Goal: Task Accomplishment & Management: Manage account settings

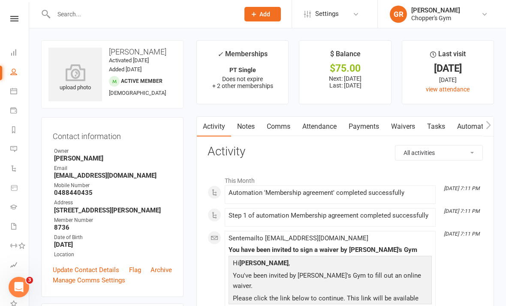
click at [13, 93] on icon at bounding box center [13, 91] width 7 height 7
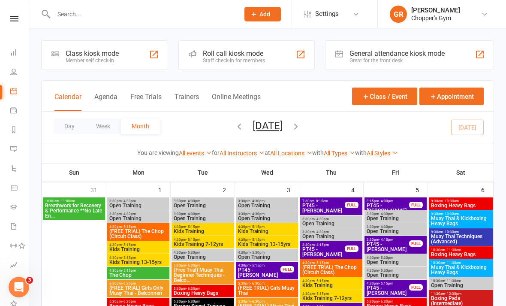
click at [69, 130] on button "Day" at bounding box center [70, 125] width 32 height 15
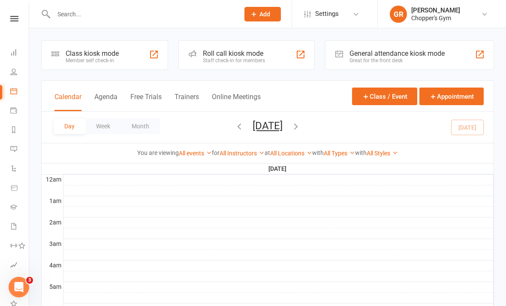
click at [296, 154] on link "All Locations" at bounding box center [291, 153] width 42 height 7
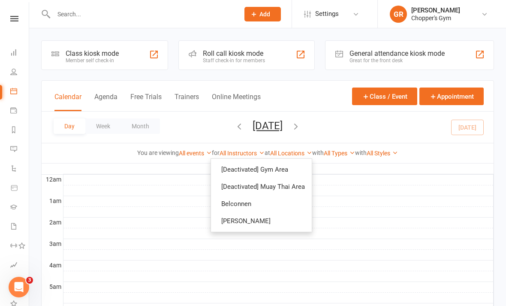
click at [285, 204] on link "Belconnen" at bounding box center [261, 203] width 101 height 17
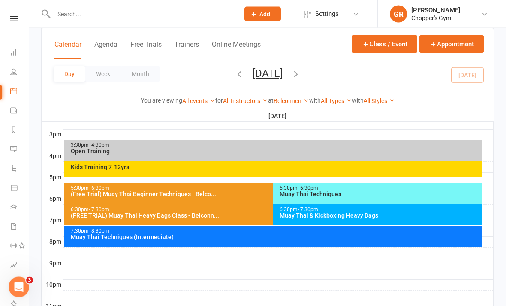
click at [357, 198] on div "5:30pm - 6:30pm Muay Thai Techniques" at bounding box center [377, 193] width 209 height 21
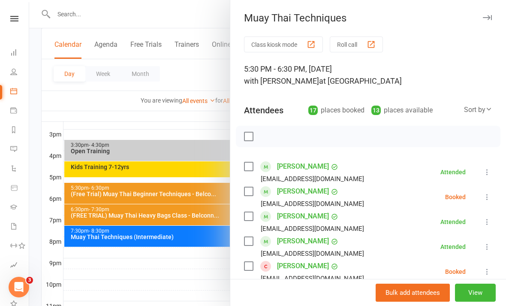
click at [483, 109] on div "Sort by" at bounding box center [478, 109] width 28 height 11
click at [448, 145] on link "First name" at bounding box center [449, 144] width 85 height 17
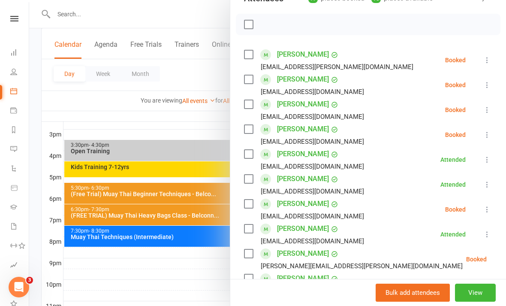
scroll to position [113, 0]
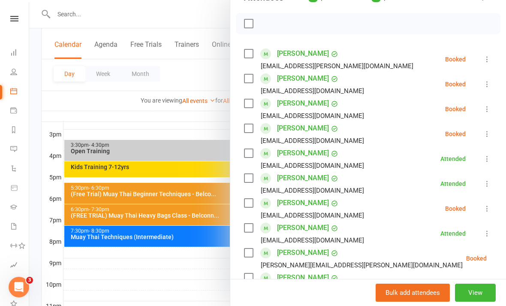
click at [139, 298] on div at bounding box center [267, 153] width 477 height 306
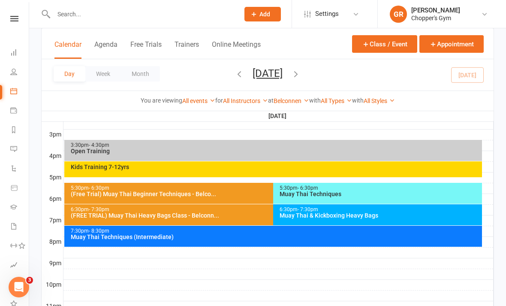
click at [395, 215] on div "Muay Thai & Kickboxing Heavy Bags" at bounding box center [379, 215] width 201 height 6
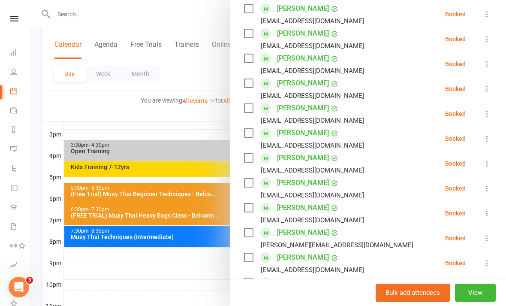
scroll to position [182, 0]
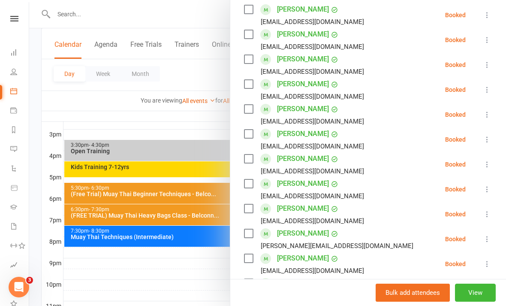
click at [133, 298] on div at bounding box center [267, 153] width 477 height 306
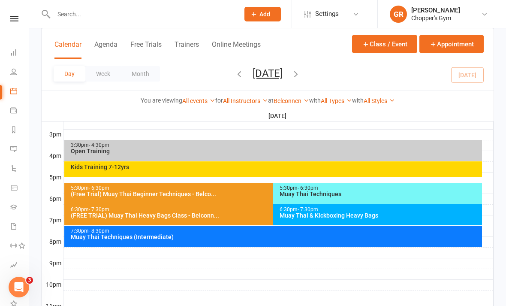
click at [290, 103] on link "Belconnen" at bounding box center [292, 100] width 36 height 7
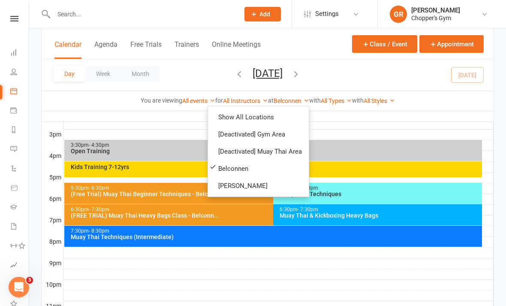
click at [267, 182] on link "[PERSON_NAME]" at bounding box center [258, 185] width 101 height 17
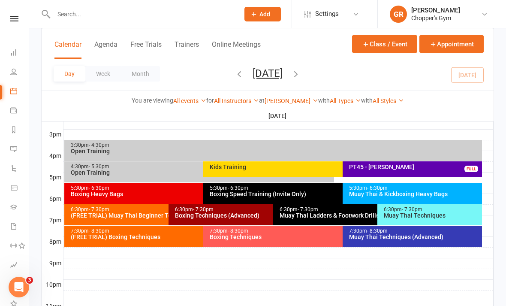
click at [418, 191] on div "Muay Thai & Kickboxing Heavy Bags" at bounding box center [415, 194] width 132 height 6
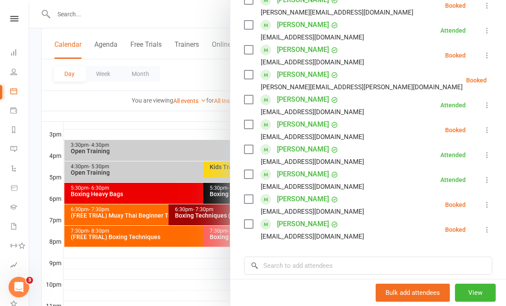
scroll to position [167, 0]
click at [488, 125] on button at bounding box center [487, 129] width 10 height 10
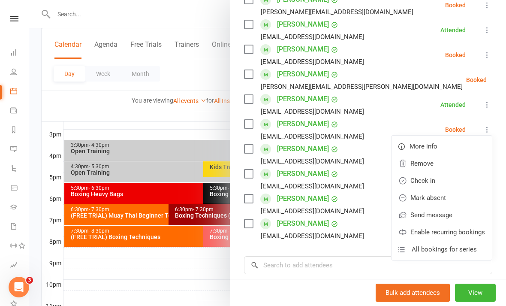
click at [441, 179] on link "Check in" at bounding box center [442, 180] width 100 height 17
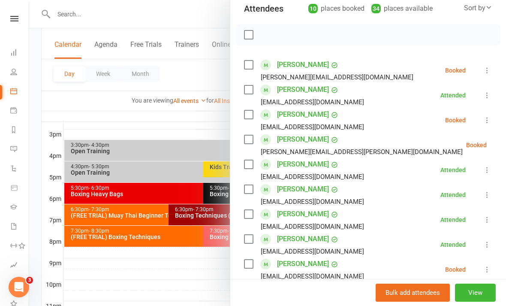
scroll to position [103, 0]
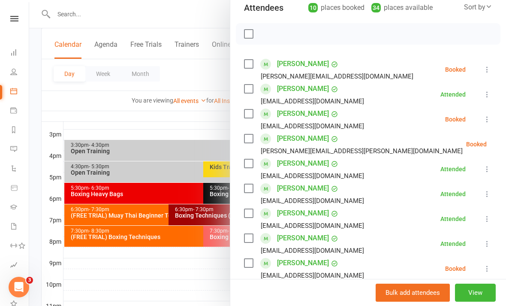
click at [174, 303] on div at bounding box center [267, 153] width 477 height 306
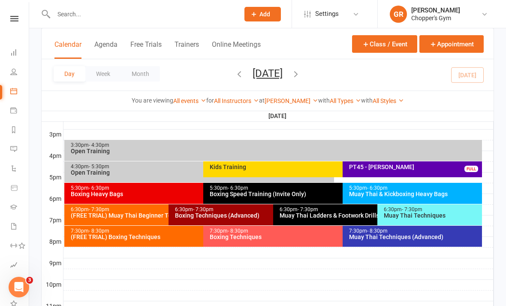
click at [187, 198] on div "5:30pm - 6:30pm Boxing Heavy Bags" at bounding box center [199, 193] width 270 height 21
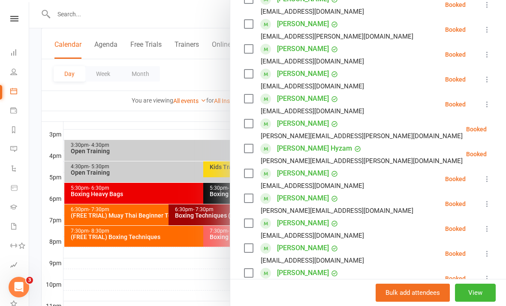
scroll to position [195, 0]
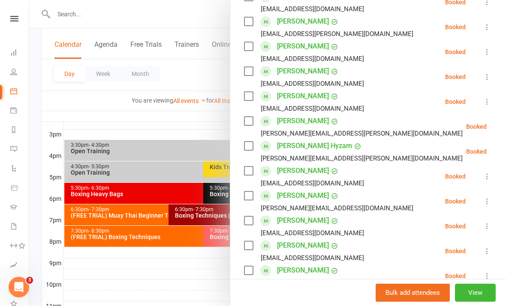
click at [487, 104] on icon at bounding box center [487, 101] width 9 height 9
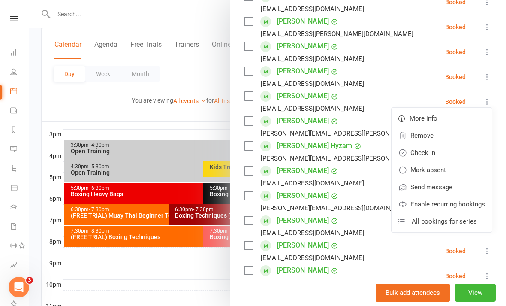
click at [447, 148] on link "Check in" at bounding box center [442, 152] width 100 height 17
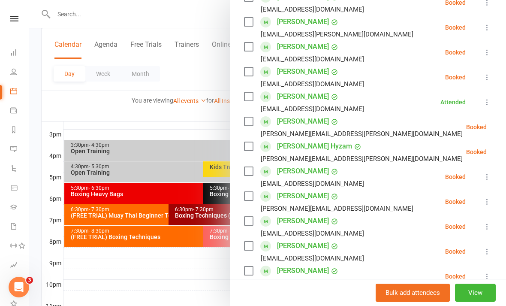
scroll to position [195, 0]
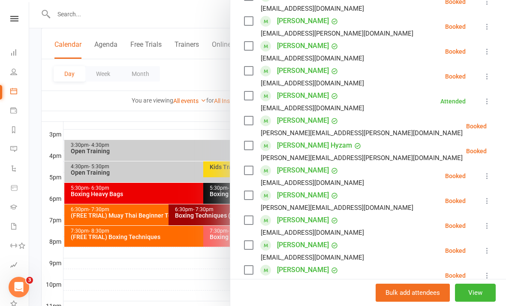
click at [504, 128] on icon at bounding box center [508, 126] width 9 height 9
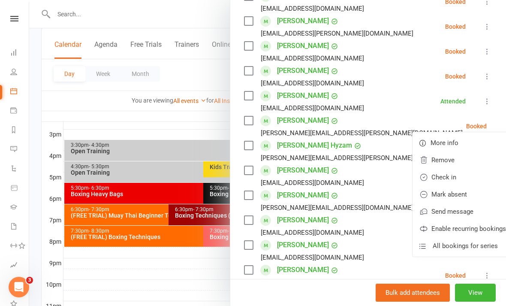
click at [450, 178] on link "Check in" at bounding box center [463, 177] width 100 height 17
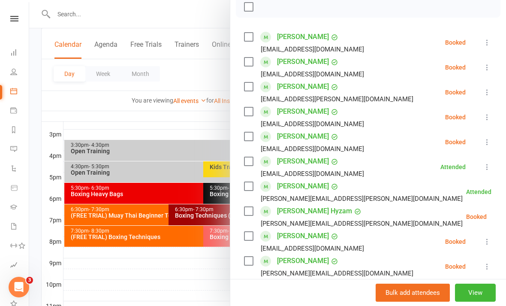
scroll to position [131, 0]
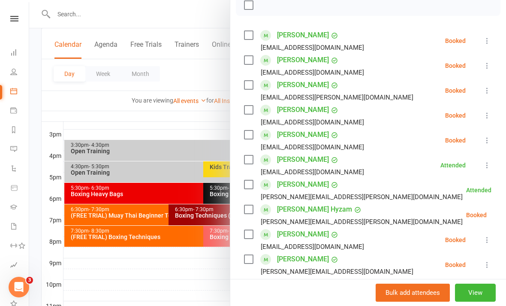
click at [488, 66] on icon at bounding box center [487, 65] width 9 height 9
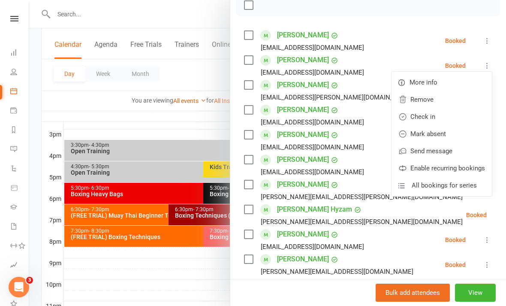
click at [447, 116] on link "Check in" at bounding box center [442, 116] width 100 height 17
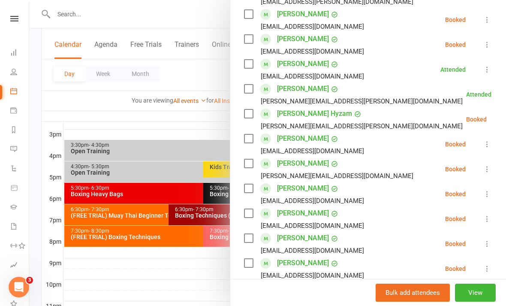
scroll to position [229, 0]
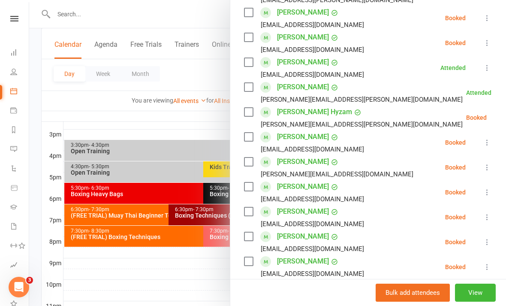
click at [193, 263] on div at bounding box center [267, 153] width 477 height 306
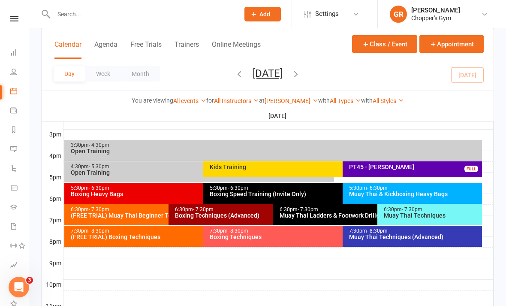
click at [396, 191] on div "Muay Thai & Kickboxing Heavy Bags" at bounding box center [415, 194] width 132 height 6
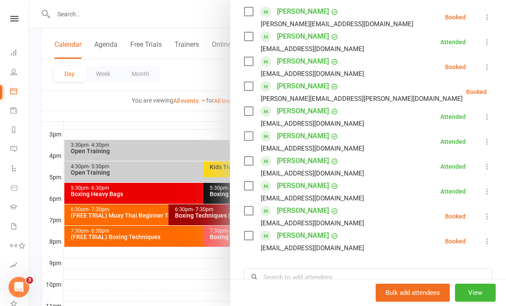
scroll to position [155, 0]
click at [118, 282] on div at bounding box center [267, 153] width 477 height 306
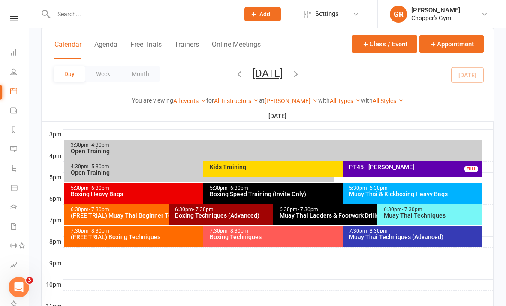
click at [294, 102] on link "[PERSON_NAME]" at bounding box center [292, 100] width 54 height 7
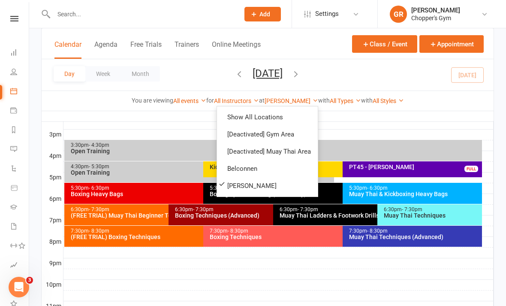
click at [273, 171] on link "Belconnen" at bounding box center [267, 168] width 101 height 17
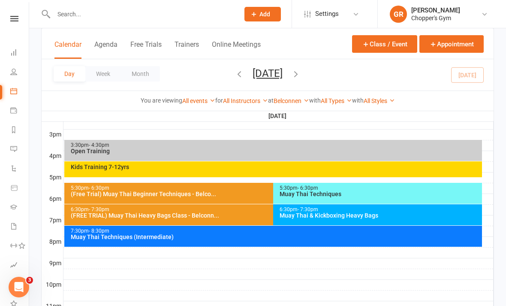
click at [383, 196] on div "Muay Thai Techniques" at bounding box center [379, 194] width 201 height 6
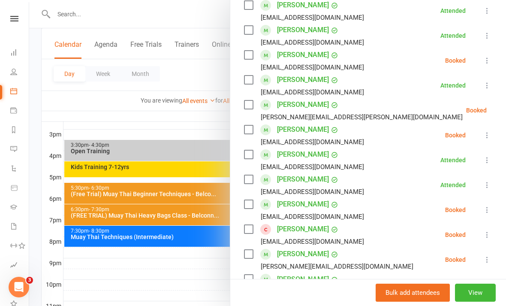
scroll to position [261, 0]
click at [483, 211] on button at bounding box center [487, 210] width 10 height 10
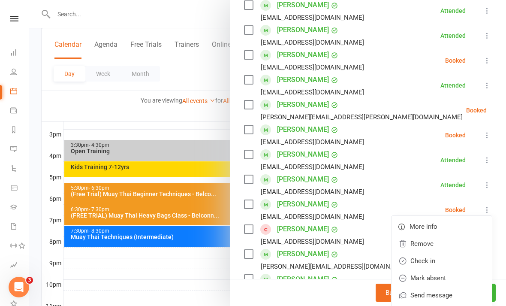
click at [436, 248] on link "Remove" at bounding box center [442, 243] width 100 height 17
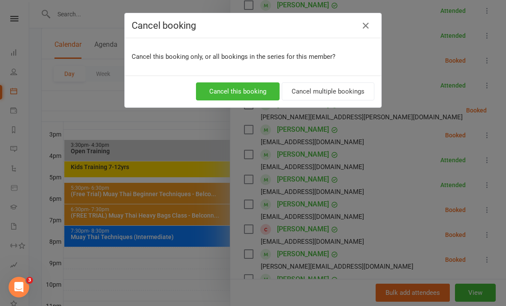
click at [242, 92] on button "Cancel this booking" at bounding box center [238, 91] width 84 height 18
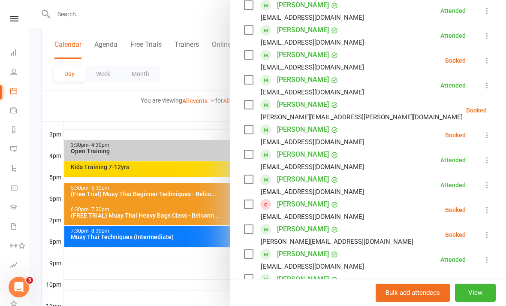
click at [166, 284] on div at bounding box center [267, 153] width 477 height 306
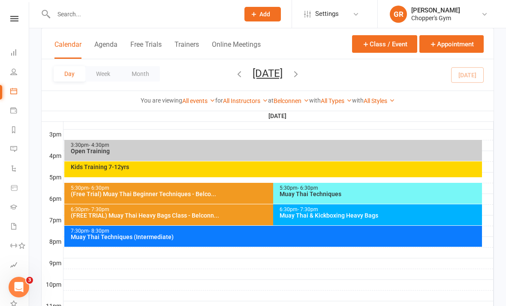
click at [408, 218] on div "Muay Thai & Kickboxing Heavy Bags" at bounding box center [379, 215] width 201 height 6
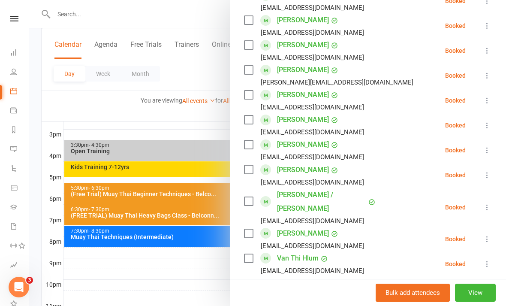
scroll to position [372, 0]
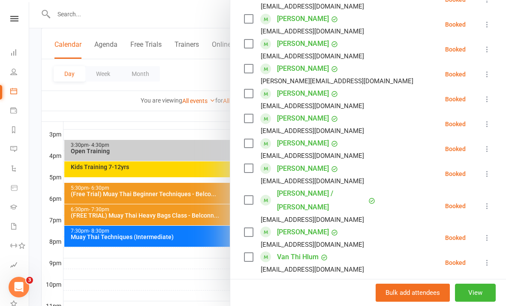
click at [147, 285] on div at bounding box center [267, 153] width 477 height 306
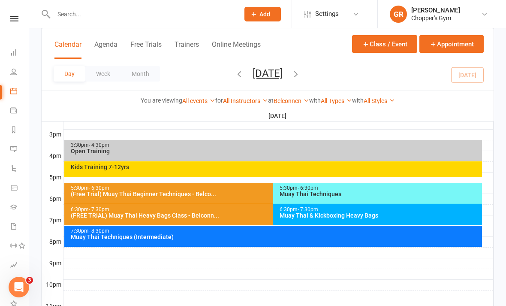
click at [294, 100] on link "Belconnen" at bounding box center [292, 100] width 36 height 7
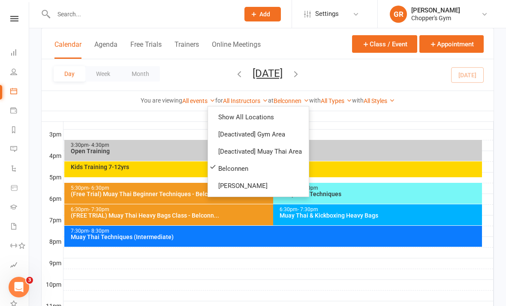
click at [275, 185] on link "[PERSON_NAME]" at bounding box center [258, 185] width 101 height 17
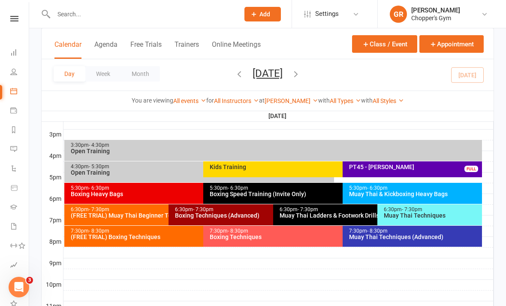
click at [423, 212] on div "Muay Thai Techniques" at bounding box center [432, 215] width 97 height 6
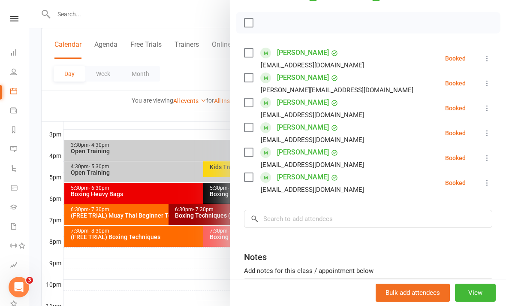
scroll to position [114, 0]
click at [490, 135] on icon at bounding box center [487, 132] width 9 height 9
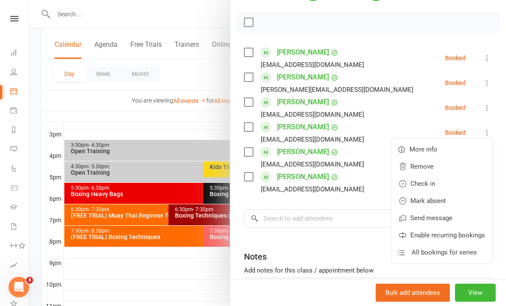
click at [438, 187] on link "Check in" at bounding box center [442, 183] width 100 height 17
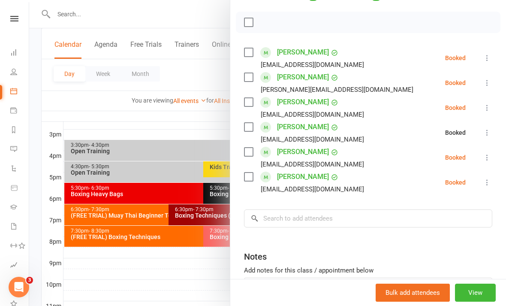
click at [146, 288] on div at bounding box center [267, 153] width 477 height 306
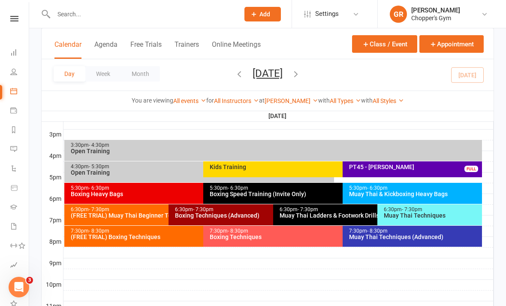
click at [433, 191] on div "Muay Thai & Kickboxing Heavy Bags" at bounding box center [415, 194] width 132 height 6
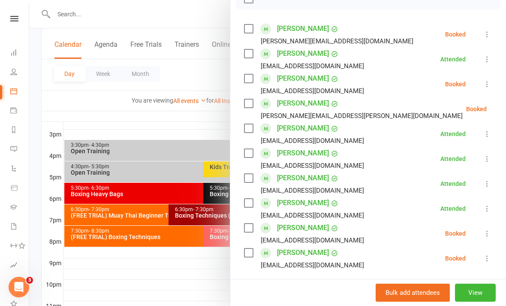
scroll to position [139, 0]
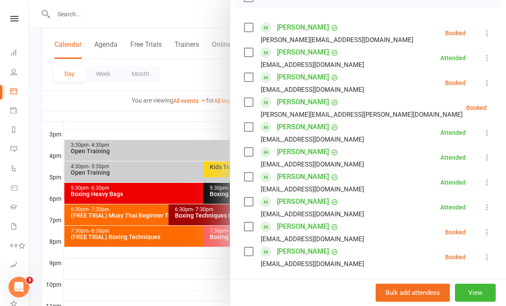
click at [487, 228] on button at bounding box center [487, 232] width 10 height 10
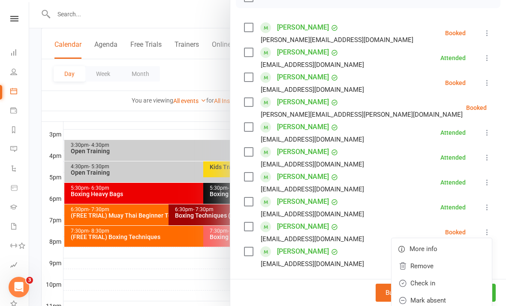
click at [433, 282] on link "Check in" at bounding box center [442, 283] width 100 height 17
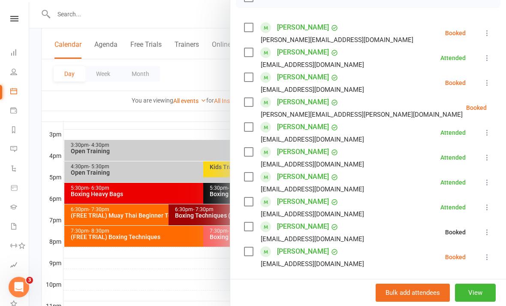
click at [143, 282] on div at bounding box center [267, 153] width 477 height 306
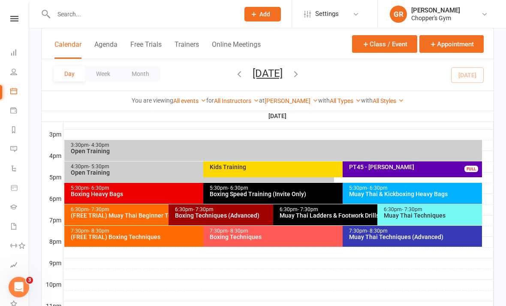
click at [189, 191] on div "Boxing Heavy Bags" at bounding box center [201, 194] width 262 height 6
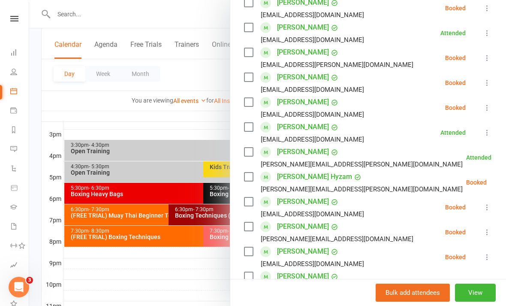
scroll to position [163, 0]
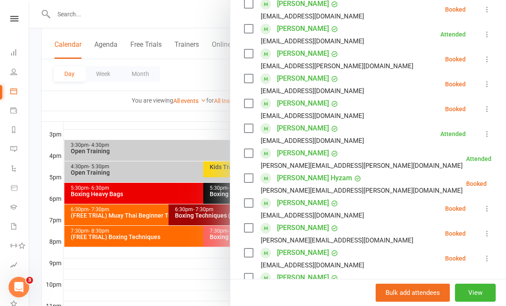
click at [486, 88] on icon at bounding box center [487, 84] width 9 height 9
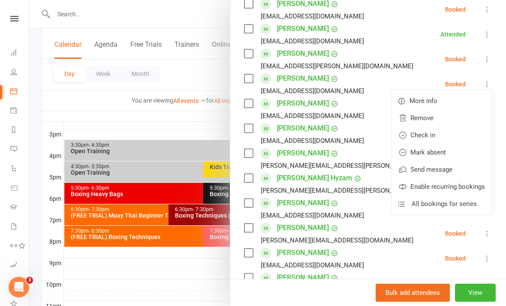
click at [438, 136] on link "Check in" at bounding box center [442, 135] width 100 height 17
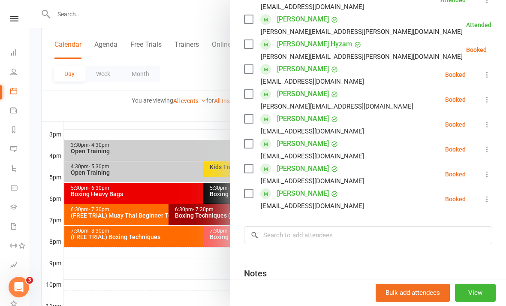
scroll to position [299, 0]
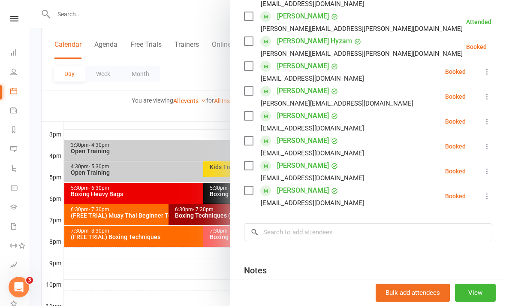
click at [485, 74] on icon at bounding box center [487, 71] width 9 height 9
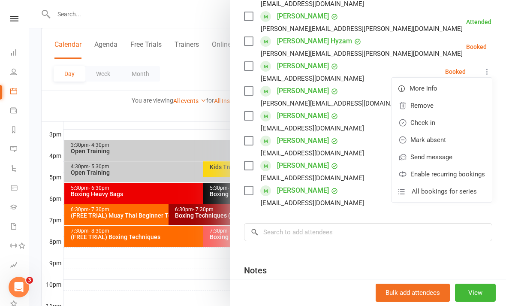
click at [440, 122] on link "Check in" at bounding box center [442, 122] width 100 height 17
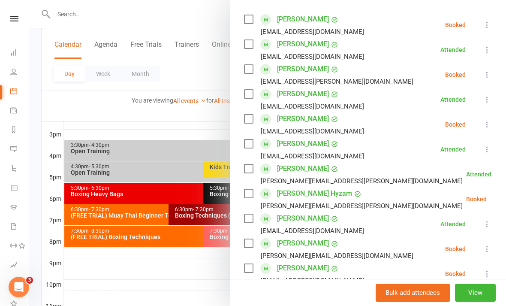
scroll to position [179, 0]
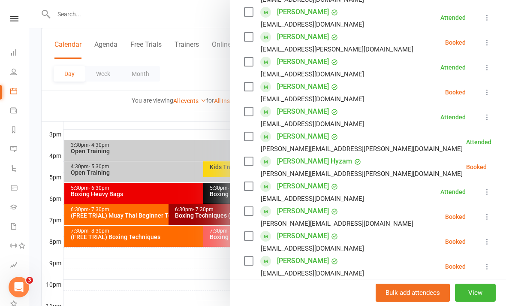
click at [134, 293] on div at bounding box center [267, 153] width 477 height 306
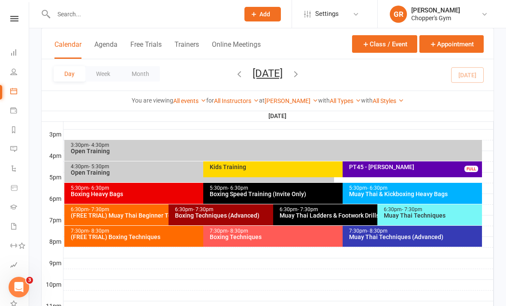
click at [431, 191] on div "Muay Thai & Kickboxing Heavy Bags" at bounding box center [415, 194] width 132 height 6
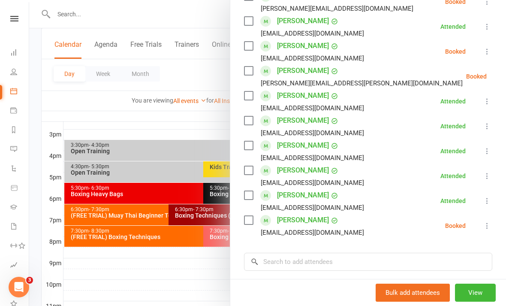
scroll to position [175, 0]
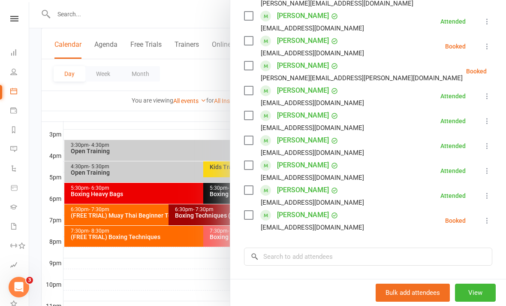
click at [485, 216] on button at bounding box center [487, 220] width 10 height 10
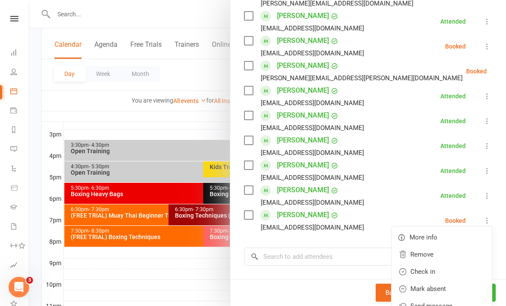
click at [448, 269] on link "Check in" at bounding box center [442, 271] width 100 height 17
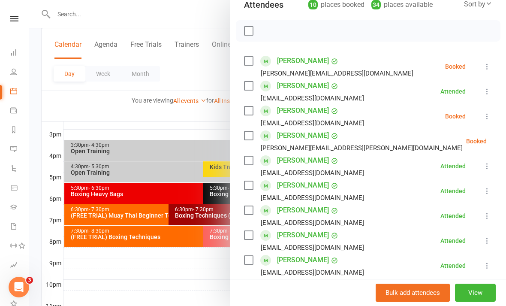
scroll to position [107, 0]
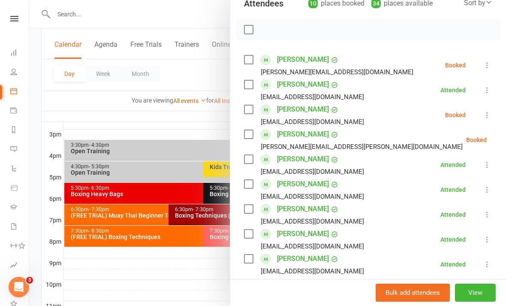
click at [483, 63] on button at bounding box center [487, 65] width 10 height 10
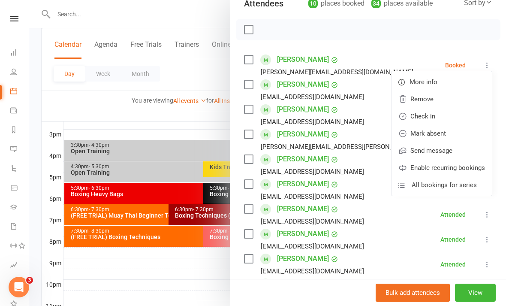
click at [456, 119] on link "Check in" at bounding box center [442, 116] width 100 height 17
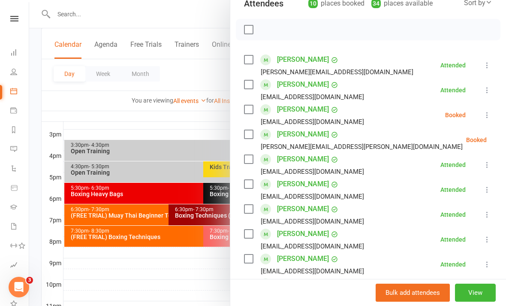
click at [148, 305] on div at bounding box center [267, 153] width 477 height 306
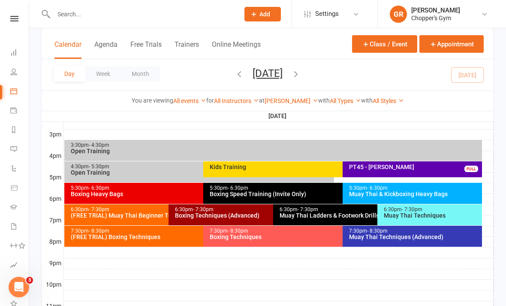
click at [109, 194] on div "Boxing Heavy Bags" at bounding box center [201, 194] width 262 height 6
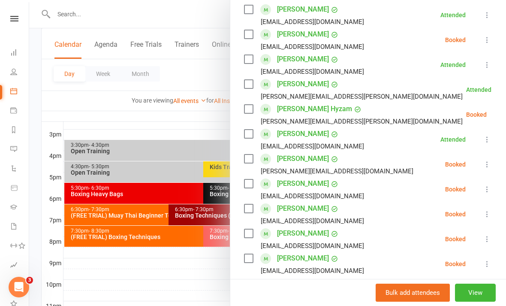
scroll to position [231, 0]
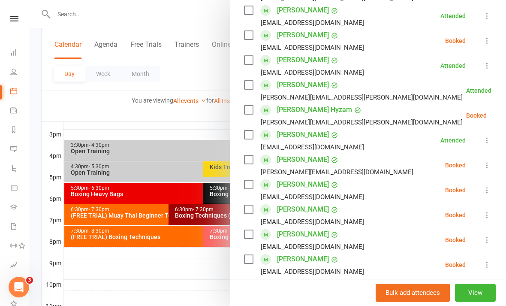
click at [484, 40] on icon at bounding box center [487, 40] width 9 height 9
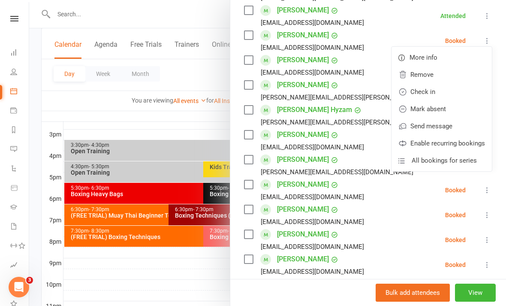
click at [455, 94] on link "Check in" at bounding box center [442, 91] width 100 height 17
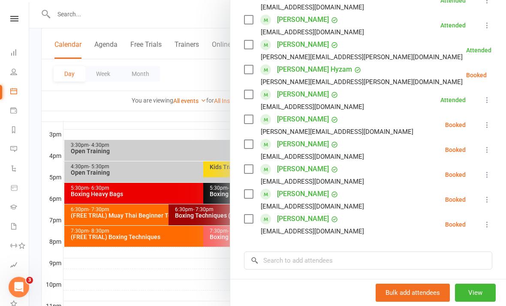
scroll to position [272, 0]
click at [485, 149] on icon at bounding box center [487, 149] width 9 height 9
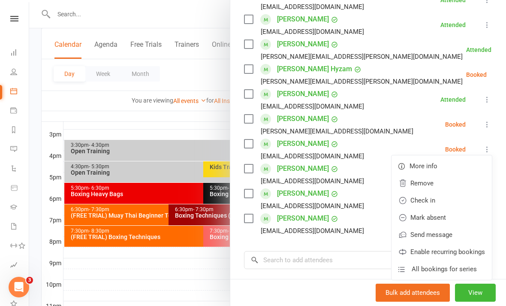
click at [446, 200] on link "Check in" at bounding box center [442, 200] width 100 height 17
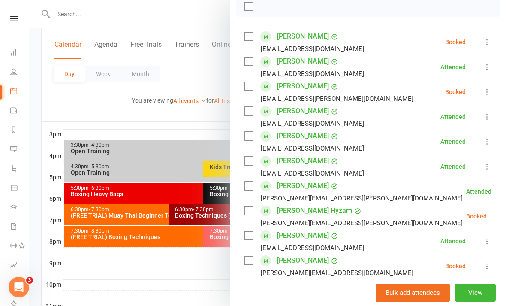
scroll to position [124, 0]
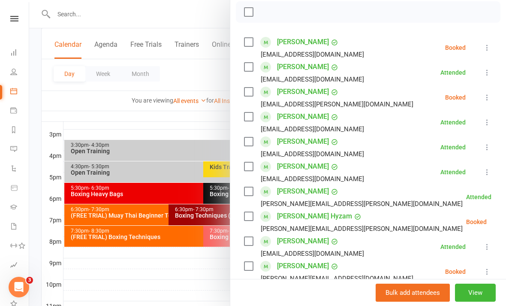
click at [154, 295] on div at bounding box center [267, 153] width 477 height 306
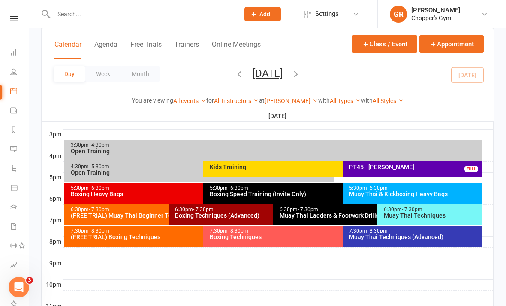
click at [276, 195] on div "Boxing Speed Training (Invite Only)" at bounding box center [340, 194] width 262 height 6
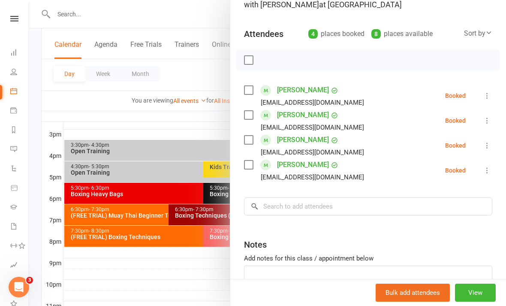
scroll to position [77, 0]
click at [488, 172] on icon at bounding box center [487, 170] width 9 height 9
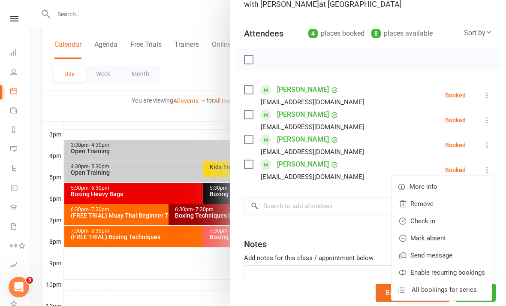
click at [459, 222] on link "Check in" at bounding box center [442, 220] width 100 height 17
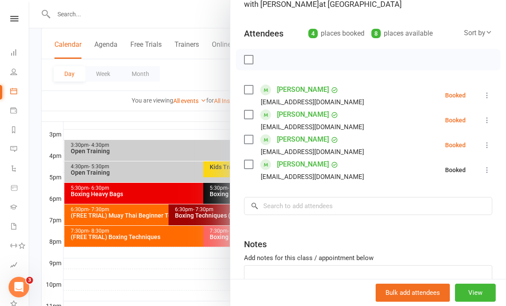
click at [486, 144] on icon at bounding box center [487, 145] width 9 height 9
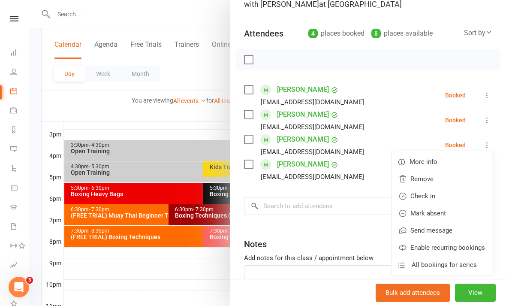
click at [448, 194] on link "Check in" at bounding box center [442, 195] width 100 height 17
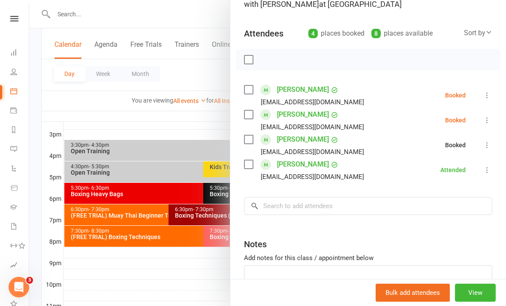
click at [109, 290] on div at bounding box center [267, 153] width 477 height 306
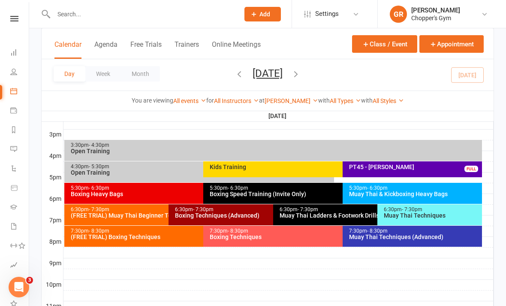
click at [85, 194] on div "Boxing Heavy Bags" at bounding box center [201, 194] width 262 height 6
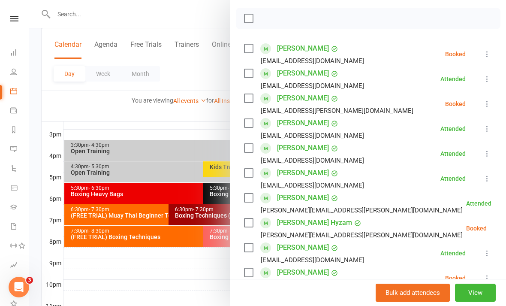
scroll to position [121, 0]
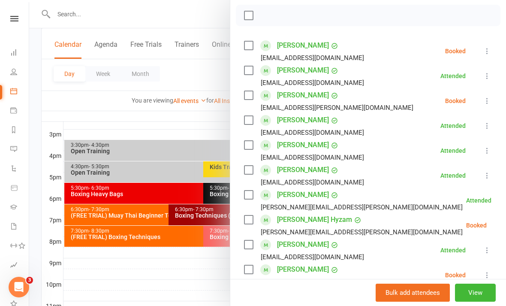
click at [484, 101] on icon at bounding box center [487, 101] width 9 height 9
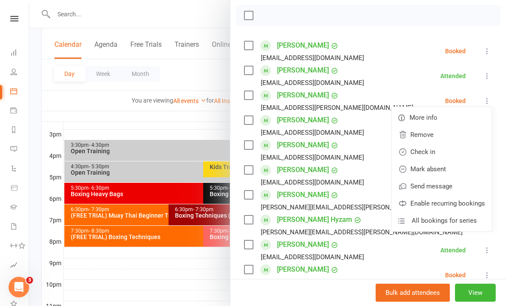
click at [449, 151] on link "Check in" at bounding box center [442, 151] width 100 height 17
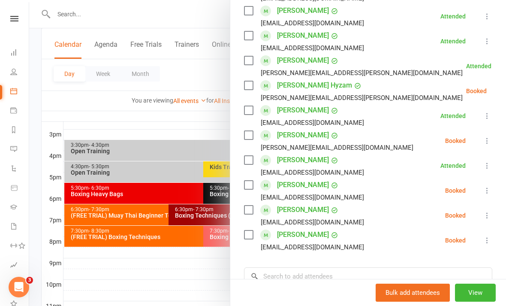
scroll to position [258, 0]
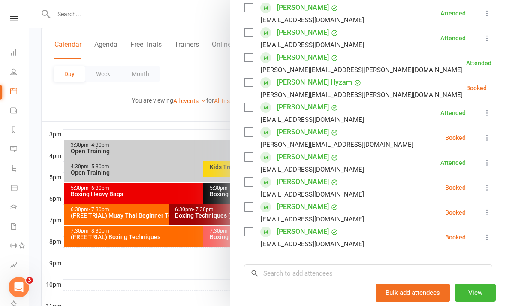
click at [188, 305] on div at bounding box center [267, 153] width 477 height 306
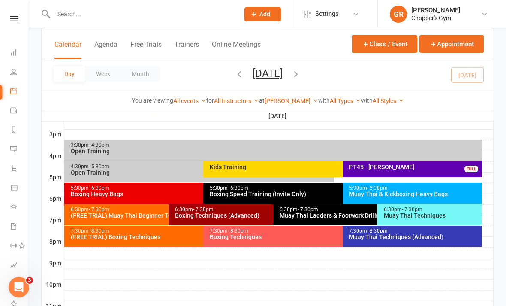
click at [296, 194] on div "Boxing Speed Training (Invite Only)" at bounding box center [340, 194] width 262 height 6
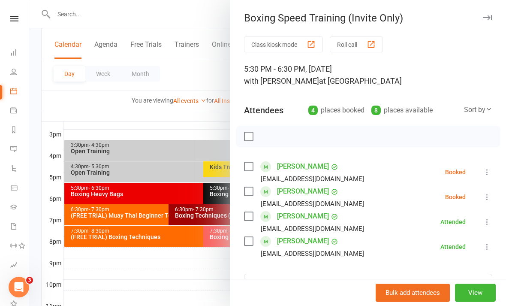
click at [492, 168] on div "Class kiosk mode Roll call 5:30 PM - 6:30 PM, [DATE] with [PERSON_NAME] at [PER…" at bounding box center [368, 224] width 276 height 377
click at [490, 172] on icon at bounding box center [487, 172] width 9 height 9
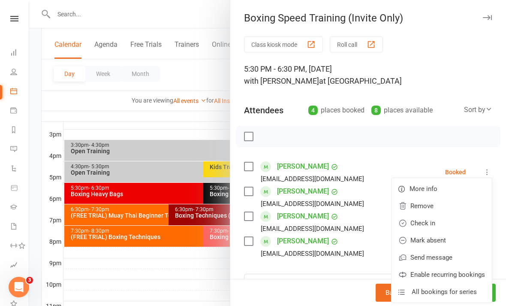
click at [455, 221] on link "Check in" at bounding box center [442, 223] width 100 height 17
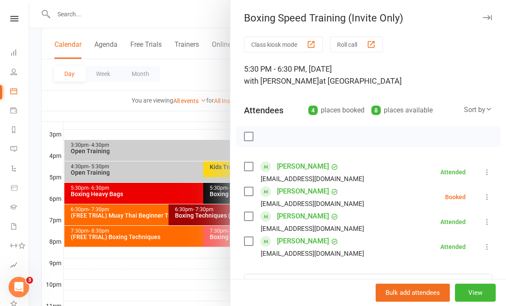
click at [207, 305] on div at bounding box center [267, 153] width 477 height 306
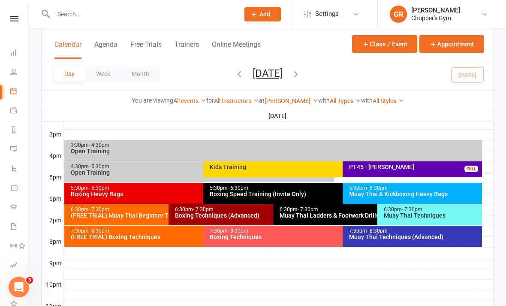
click at [189, 191] on div "Boxing Heavy Bags" at bounding box center [201, 194] width 262 height 6
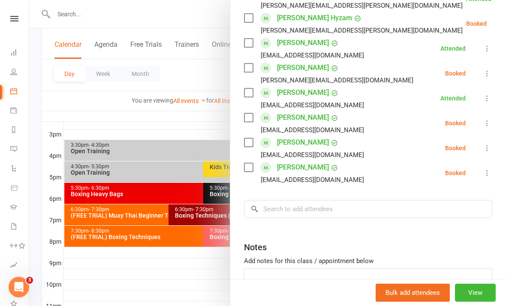
scroll to position [326, 0]
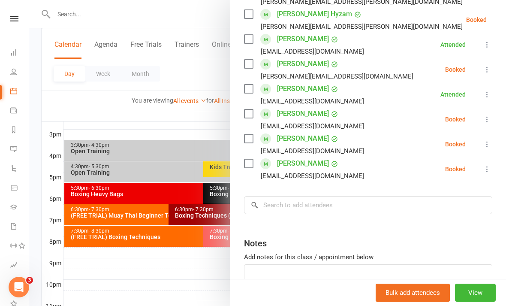
click at [486, 123] on icon at bounding box center [487, 119] width 9 height 9
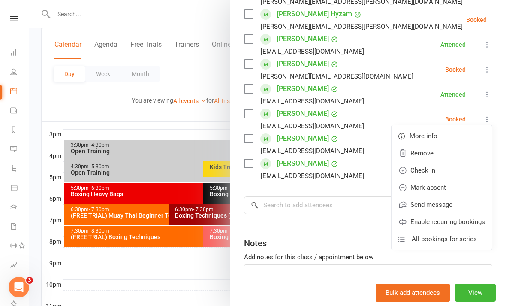
click at [444, 175] on link "Check in" at bounding box center [442, 170] width 100 height 17
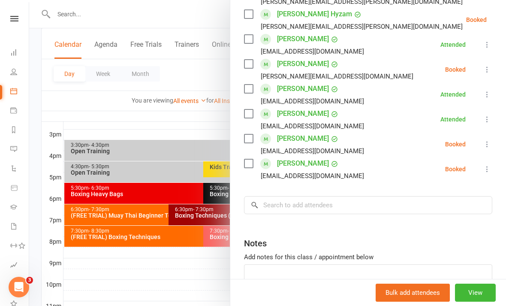
click at [206, 302] on div at bounding box center [267, 153] width 477 height 306
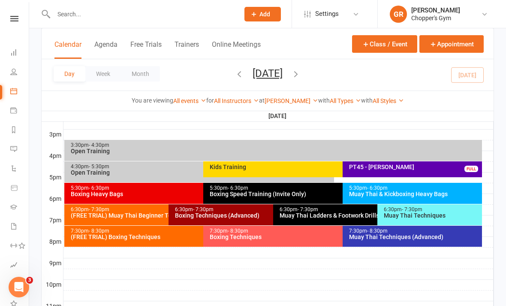
click at [439, 191] on div "Muay Thai & Kickboxing Heavy Bags" at bounding box center [415, 194] width 132 height 6
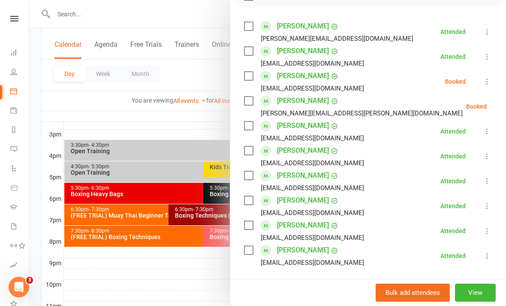
scroll to position [139, 0]
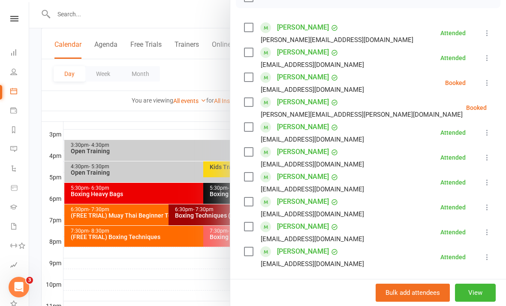
click at [504, 105] on icon at bounding box center [508, 107] width 9 height 9
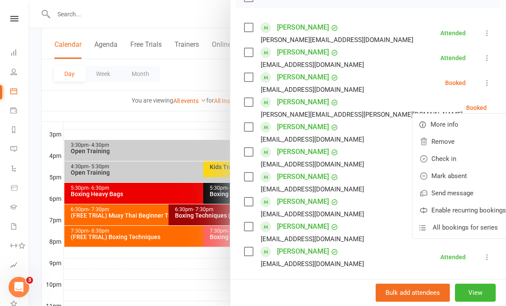
click at [441, 160] on link "Check in" at bounding box center [463, 158] width 100 height 17
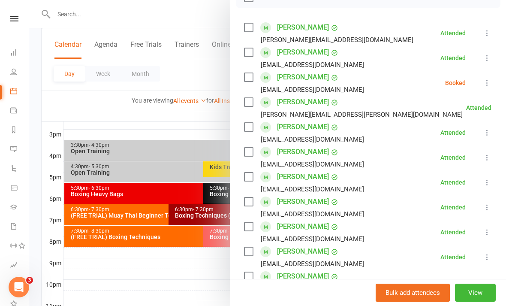
click at [205, 286] on div at bounding box center [267, 153] width 477 height 306
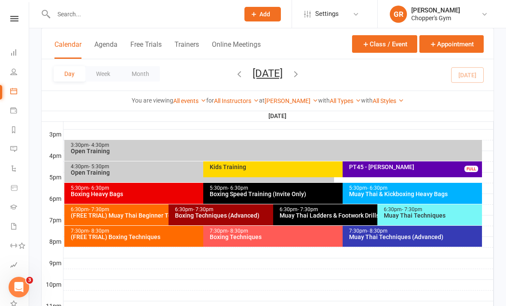
click at [189, 196] on div "Boxing Heavy Bags" at bounding box center [201, 194] width 262 height 6
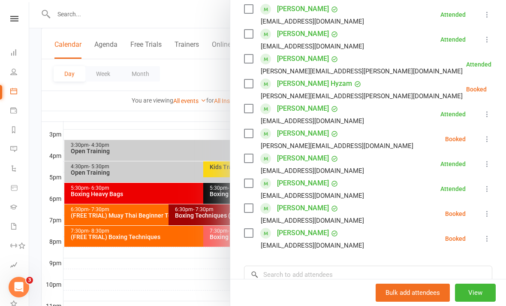
scroll to position [257, 0]
click at [492, 239] on icon at bounding box center [487, 238] width 9 height 9
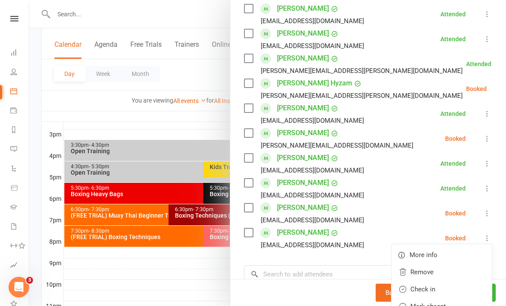
click at [439, 284] on link "Check in" at bounding box center [442, 289] width 100 height 17
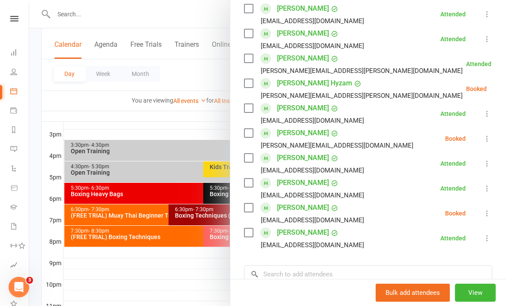
click at [176, 268] on div at bounding box center [267, 153] width 477 height 306
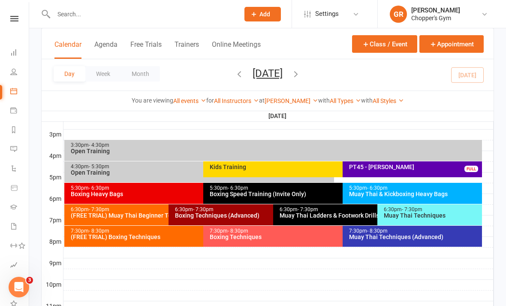
click at [214, 66] on div "Day Week Month [DATE] [DATE] Sun Mon Tue Wed Thu Fri Sat 31 01 02 03 04 05 06 0…" at bounding box center [268, 74] width 452 height 31
click at [235, 79] on icon "button" at bounding box center [239, 73] width 9 height 9
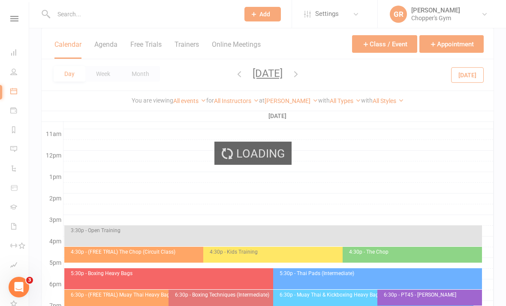
scroll to position [266, 0]
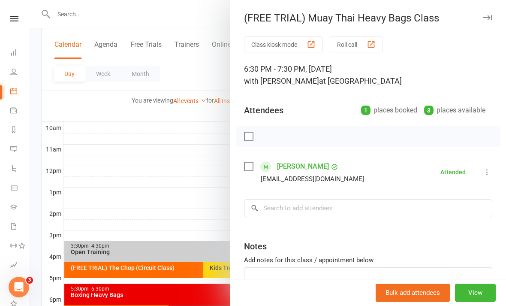
click at [184, 199] on div at bounding box center [267, 153] width 477 height 306
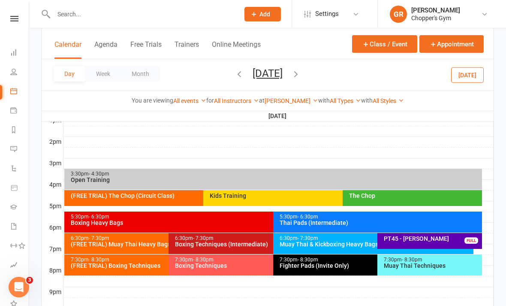
scroll to position [338, 0]
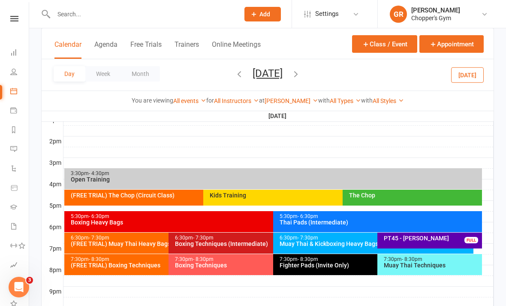
click at [148, 266] on div "(FREE TRIAL) Boxing Techniques" at bounding box center [166, 265] width 193 height 6
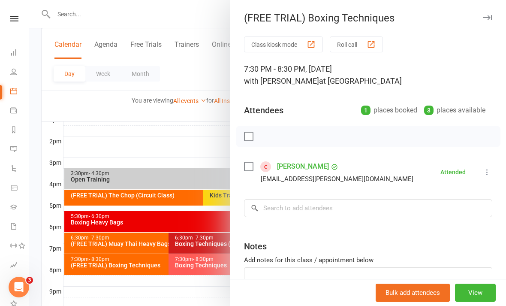
click at [157, 296] on div at bounding box center [267, 153] width 477 height 306
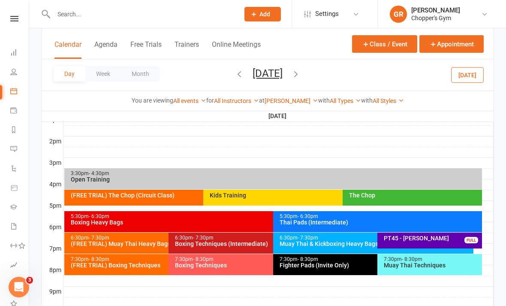
click at [179, 195] on div "(FREE TRIAL) The Chop (Circuit Class)" at bounding box center [201, 195] width 262 height 6
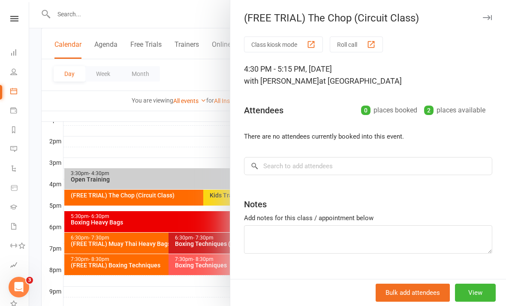
click at [210, 148] on div at bounding box center [267, 153] width 477 height 306
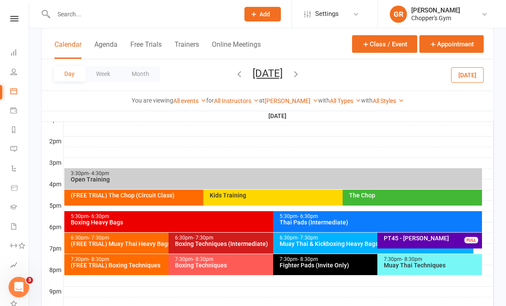
click at [301, 72] on icon "button" at bounding box center [295, 73] width 9 height 9
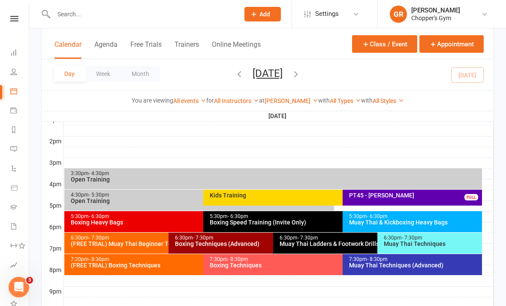
click at [435, 194] on div "PT45 - [PERSON_NAME]" at bounding box center [415, 195] width 132 height 6
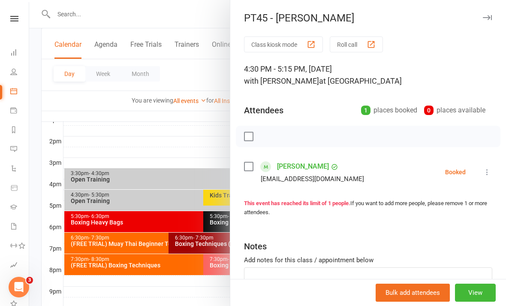
click at [489, 172] on icon at bounding box center [487, 172] width 9 height 9
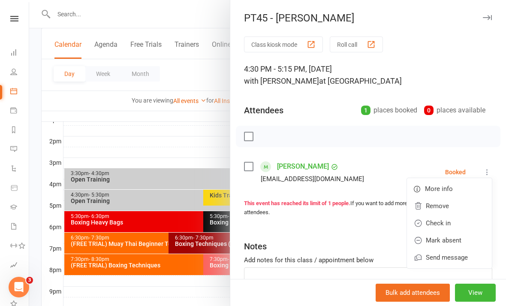
click at [459, 224] on link "Check in" at bounding box center [449, 223] width 85 height 17
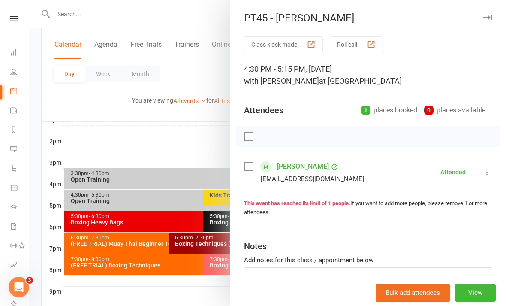
click at [192, 148] on div at bounding box center [267, 153] width 477 height 306
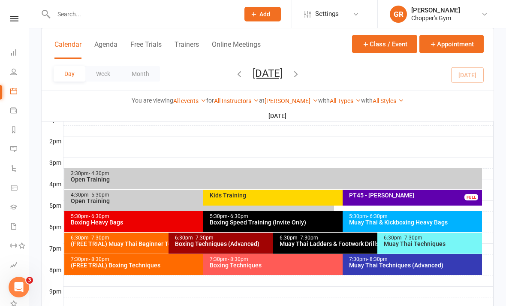
click at [449, 215] on div "5:30pm - 6:30pm" at bounding box center [415, 217] width 132 height 6
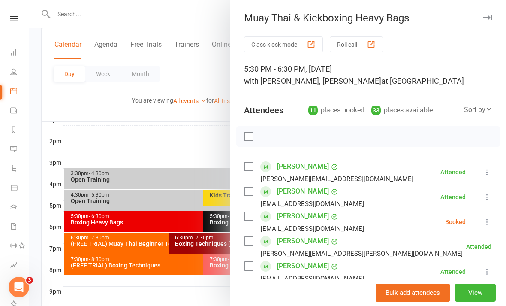
click at [221, 138] on div at bounding box center [267, 153] width 477 height 306
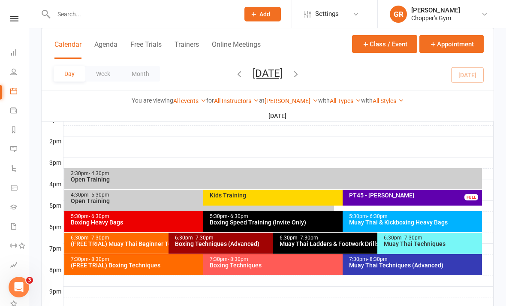
click at [421, 241] on div "Muay Thai Techniques" at bounding box center [432, 244] width 97 height 6
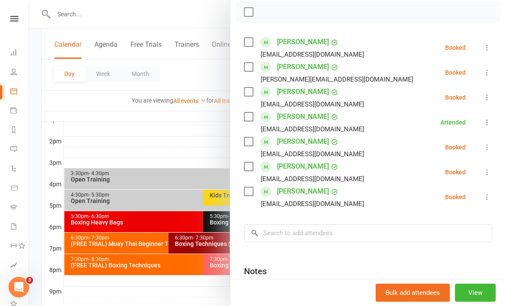
scroll to position [125, 0]
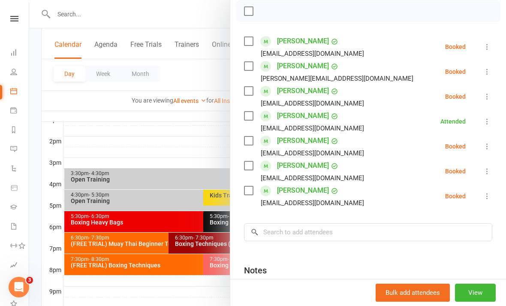
click at [483, 98] on icon at bounding box center [487, 96] width 9 height 9
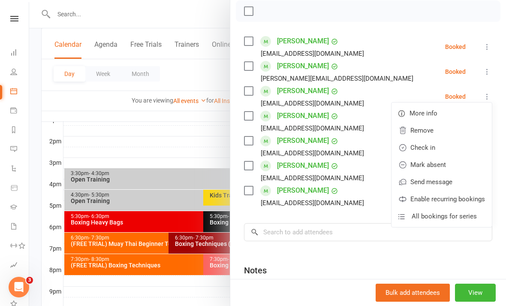
click at [436, 150] on link "Check in" at bounding box center [442, 147] width 100 height 17
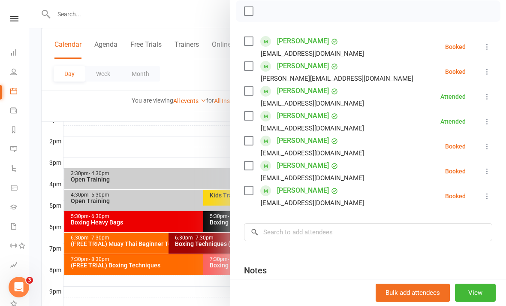
click at [188, 295] on div at bounding box center [267, 153] width 477 height 306
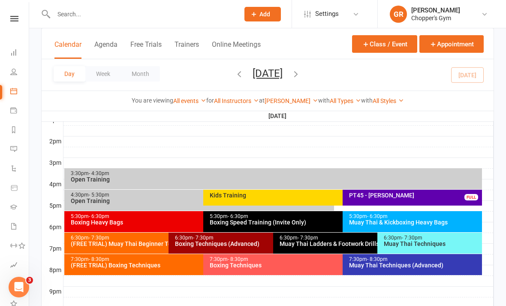
click at [244, 244] on div "Boxing Techniques (Advanced)" at bounding box center [271, 244] width 193 height 6
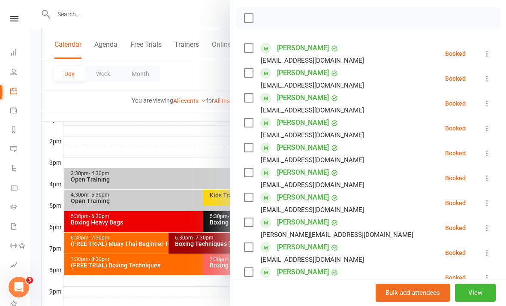
scroll to position [119, 0]
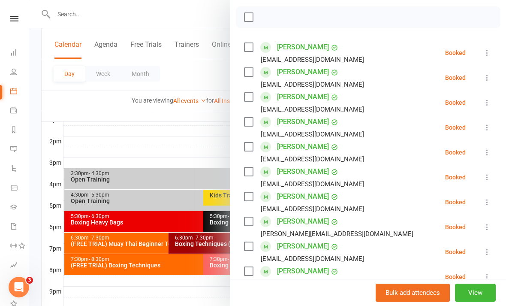
click at [487, 51] on icon at bounding box center [487, 52] width 9 height 9
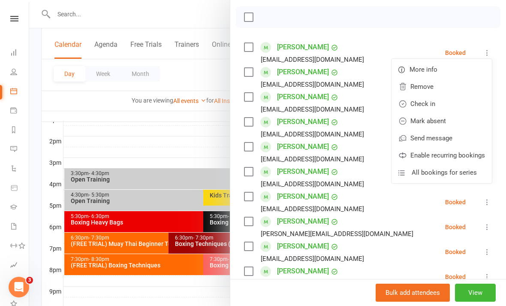
click at [443, 102] on link "Check in" at bounding box center [442, 103] width 100 height 17
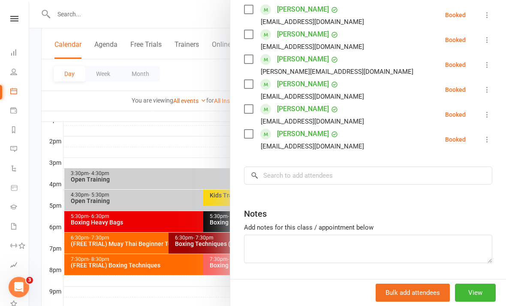
scroll to position [281, 0]
click at [485, 138] on icon at bounding box center [487, 140] width 9 height 9
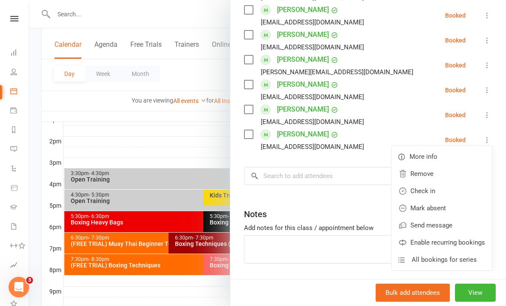
click at [439, 191] on link "Check in" at bounding box center [442, 190] width 100 height 17
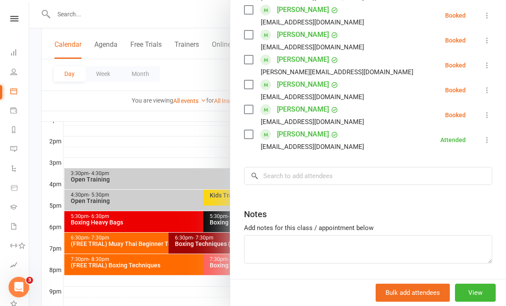
click at [489, 86] on icon at bounding box center [487, 90] width 9 height 9
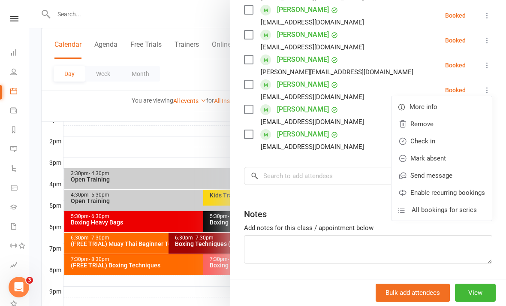
click at [446, 142] on link "Check in" at bounding box center [442, 141] width 100 height 17
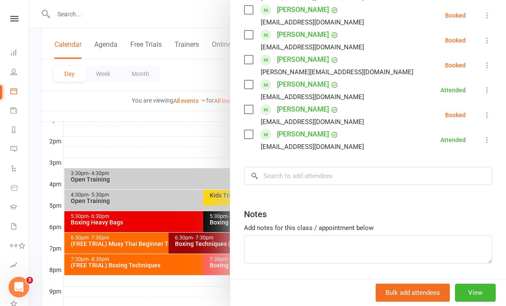
click at [486, 66] on icon at bounding box center [487, 65] width 9 height 9
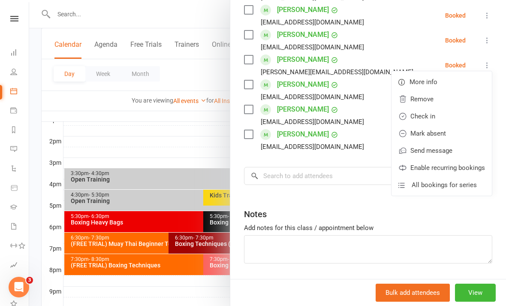
click at [447, 115] on link "Check in" at bounding box center [442, 116] width 100 height 17
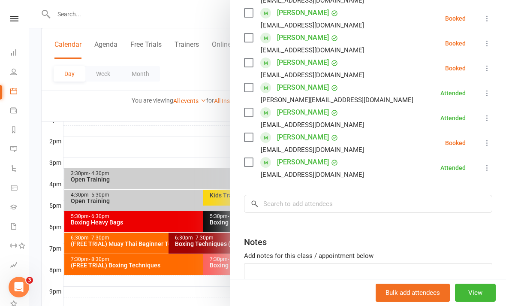
scroll to position [254, 0]
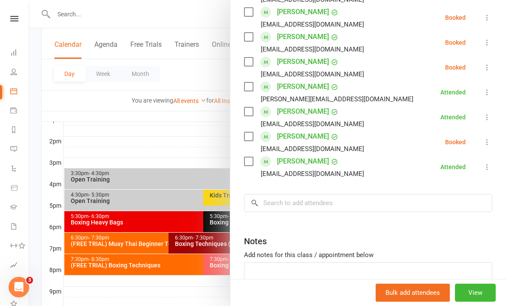
click at [489, 39] on icon at bounding box center [487, 42] width 9 height 9
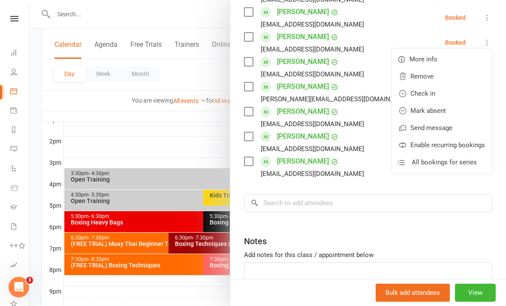
click at [450, 97] on link "Check in" at bounding box center [442, 93] width 100 height 17
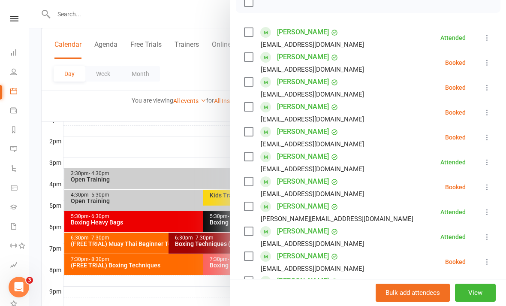
scroll to position [127, 0]
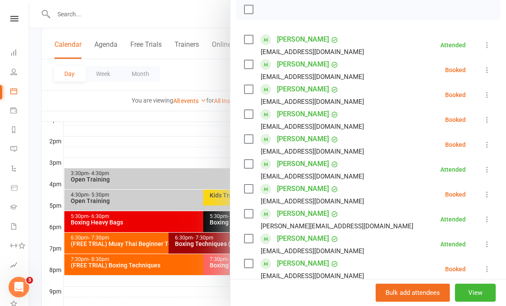
click at [190, 291] on div at bounding box center [267, 153] width 477 height 306
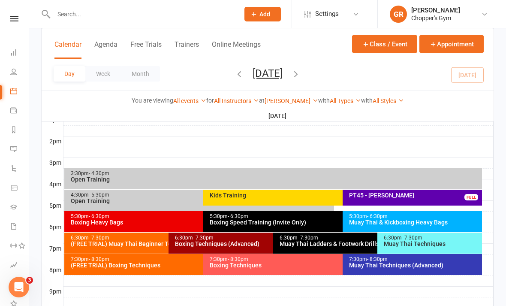
click at [334, 245] on div "Muay Thai Ladders & Footwork Drills (Invite Only)" at bounding box center [375, 244] width 193 height 6
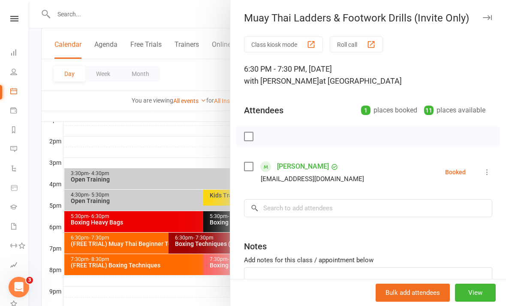
click at [492, 170] on icon at bounding box center [487, 172] width 9 height 9
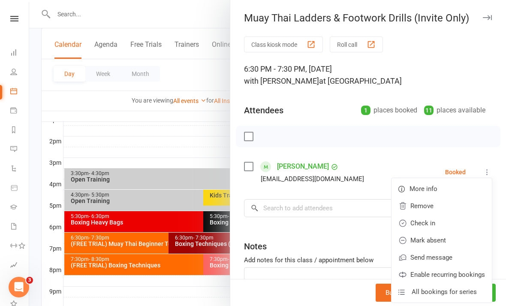
click at [444, 221] on link "Check in" at bounding box center [442, 223] width 100 height 17
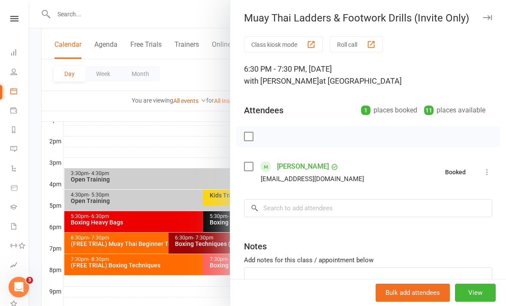
click at [198, 144] on div at bounding box center [267, 153] width 477 height 306
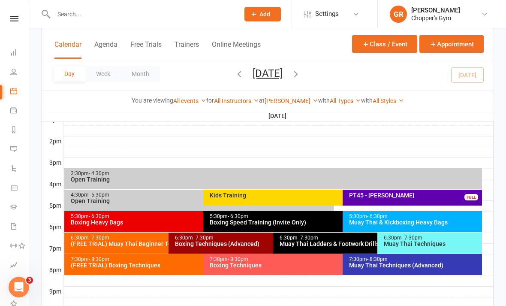
click at [429, 258] on div "7:30pm - 8:30pm" at bounding box center [415, 260] width 132 height 6
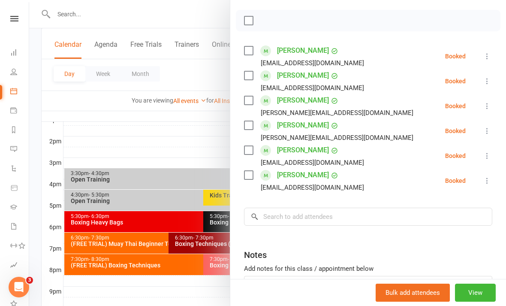
scroll to position [116, 0]
click at [196, 141] on div at bounding box center [267, 153] width 477 height 306
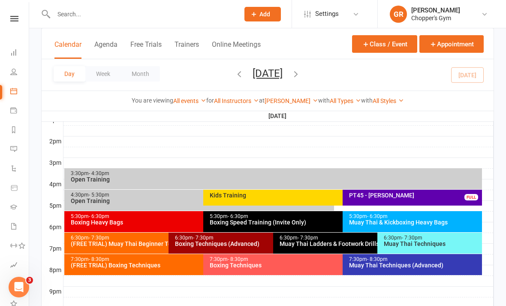
click at [268, 266] on div "Boxing Techniques" at bounding box center [340, 265] width 262 height 6
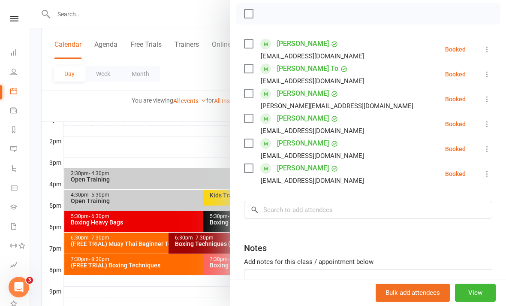
scroll to position [123, 0]
click at [192, 144] on div at bounding box center [267, 153] width 477 height 306
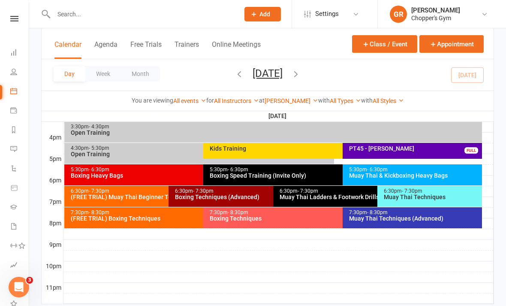
scroll to position [387, 0]
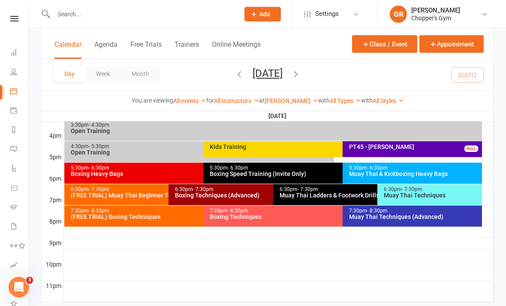
click at [249, 192] on div "Boxing Techniques (Advanced)" at bounding box center [271, 195] width 193 height 6
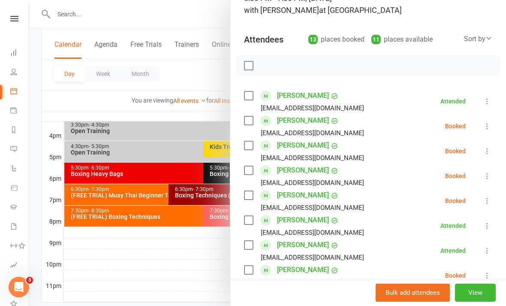
scroll to position [80, 0]
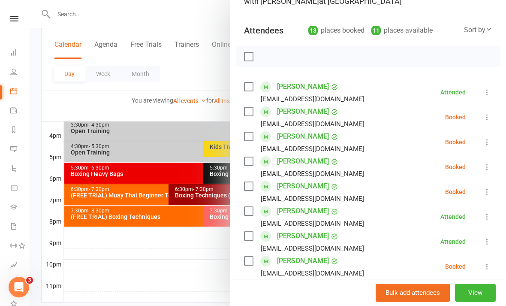
click at [480, 120] on li "[PERSON_NAME] [EMAIL_ADDRESS][DOMAIN_NAME] Booked More info Remove Check in Mar…" at bounding box center [368, 117] width 248 height 25
click at [485, 118] on icon at bounding box center [487, 117] width 9 height 9
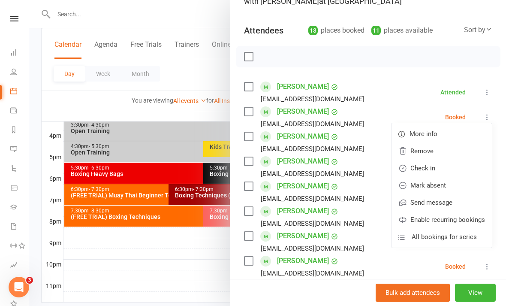
click at [425, 166] on link "Check in" at bounding box center [442, 168] width 100 height 17
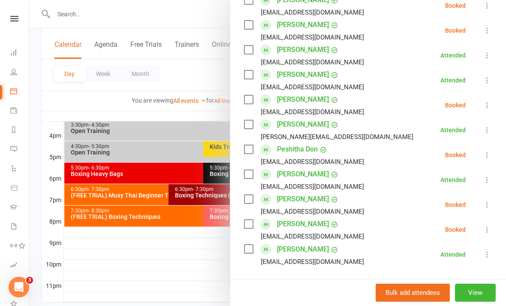
scroll to position [293, 0]
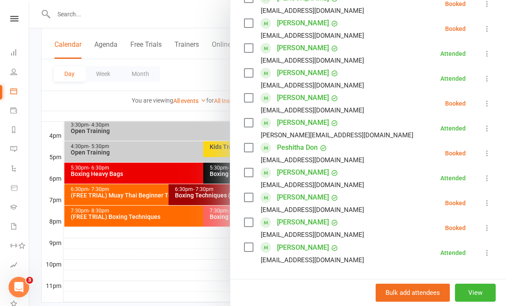
click at [215, 244] on div at bounding box center [267, 153] width 477 height 306
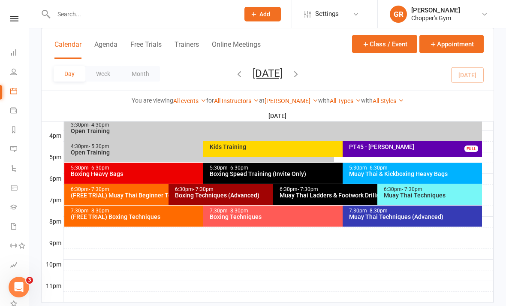
click at [419, 195] on div "Muay Thai Techniques" at bounding box center [432, 195] width 97 height 6
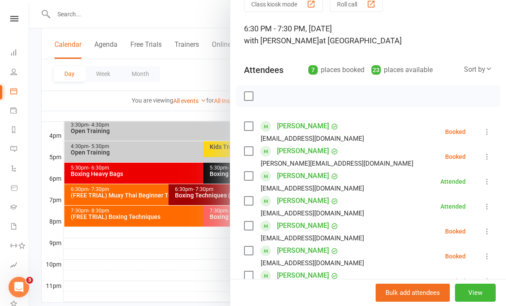
scroll to position [47, 0]
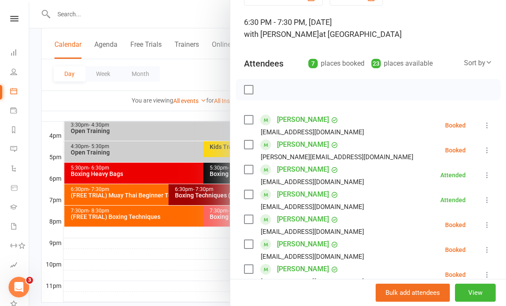
click at [488, 127] on icon at bounding box center [487, 125] width 9 height 9
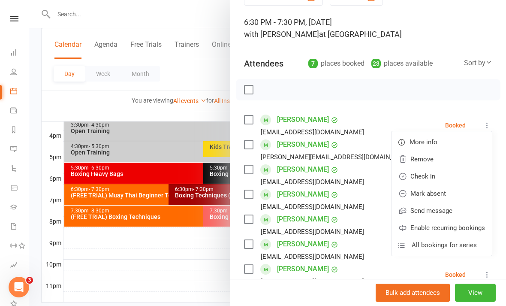
click at [450, 178] on link "Check in" at bounding box center [442, 176] width 100 height 17
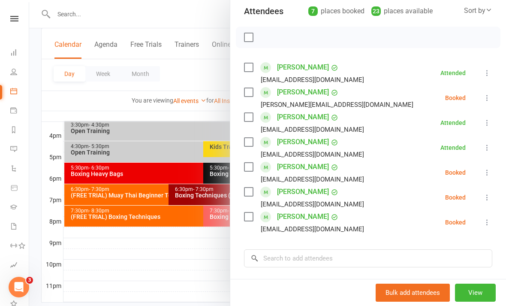
scroll to position [101, 0]
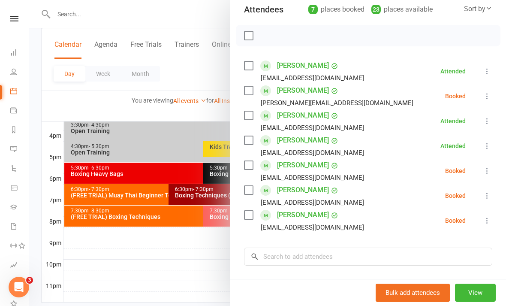
click at [491, 168] on icon at bounding box center [487, 170] width 9 height 9
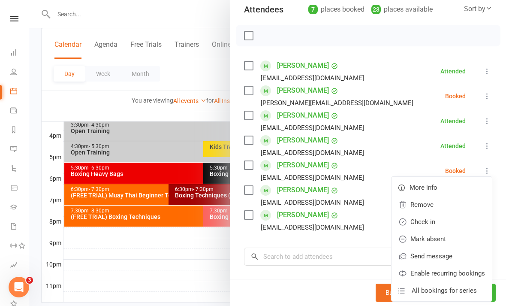
click at [446, 222] on link "Check in" at bounding box center [442, 221] width 100 height 17
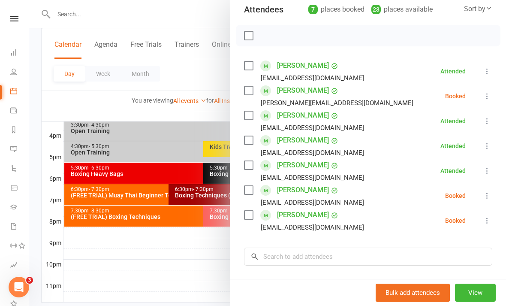
click at [484, 103] on li "[PERSON_NAME] [PERSON_NAME][EMAIL_ADDRESS][DOMAIN_NAME] Booked More info Remove…" at bounding box center [368, 96] width 248 height 25
click at [486, 94] on icon at bounding box center [487, 96] width 9 height 9
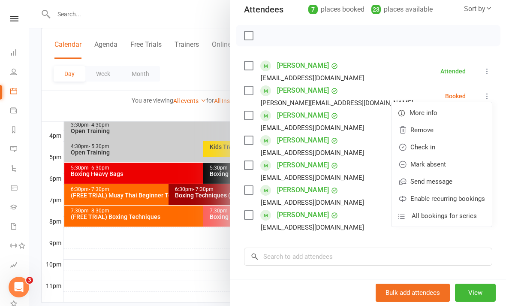
click at [455, 145] on link "Check in" at bounding box center [442, 147] width 100 height 17
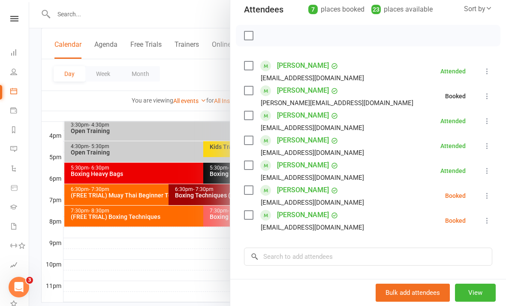
click at [488, 221] on icon at bounding box center [487, 220] width 9 height 9
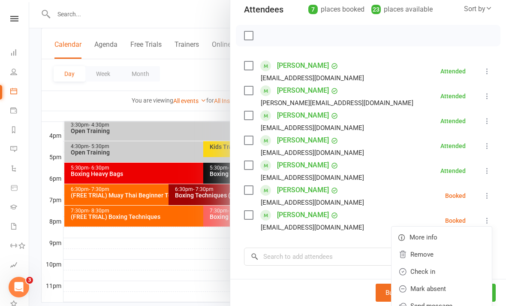
click at [429, 276] on link "Check in" at bounding box center [442, 271] width 100 height 17
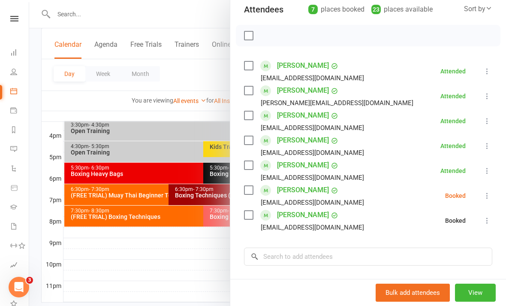
click at [202, 255] on div at bounding box center [267, 153] width 477 height 306
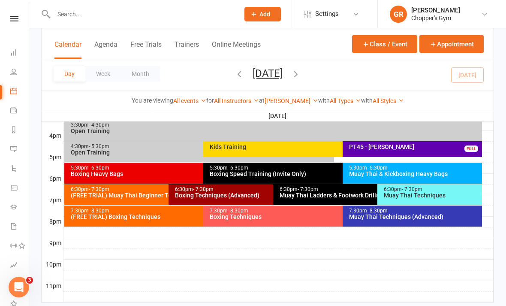
click at [218, 195] on div "Boxing Techniques (Advanced)" at bounding box center [271, 195] width 193 height 6
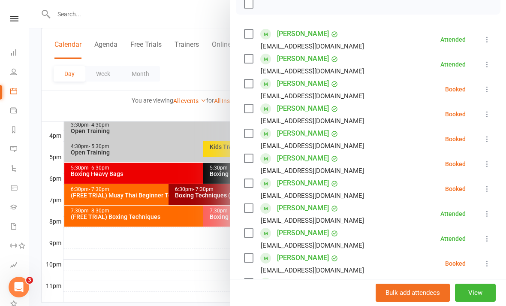
scroll to position [133, 0]
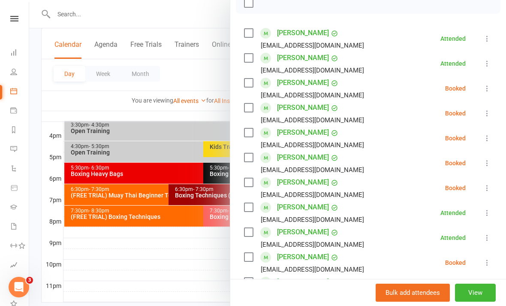
click at [487, 111] on icon at bounding box center [487, 113] width 9 height 9
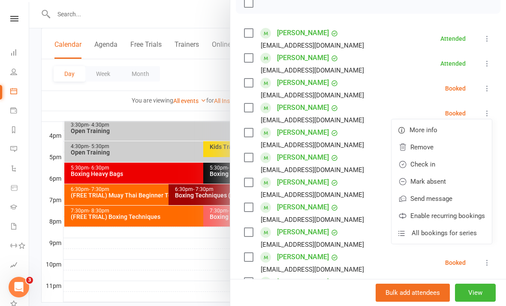
click at [446, 163] on link "Check in" at bounding box center [442, 164] width 100 height 17
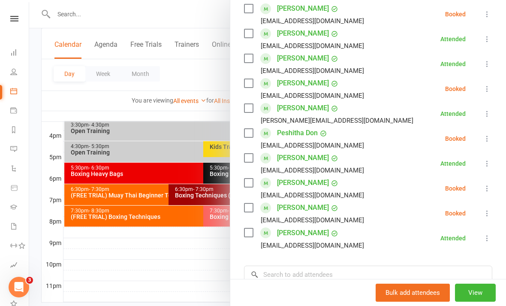
scroll to position [303, 0]
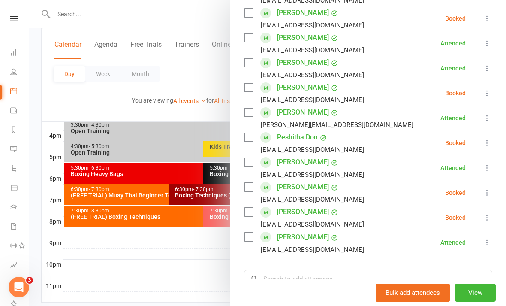
click at [485, 96] on icon at bounding box center [487, 93] width 9 height 9
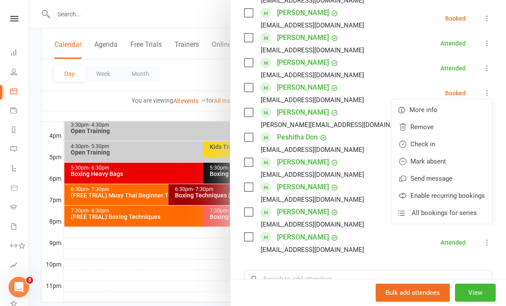
click at [449, 142] on link "Check in" at bounding box center [442, 144] width 100 height 17
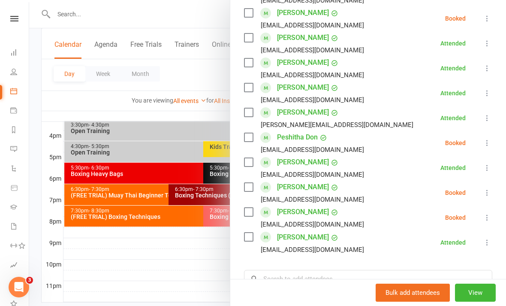
click at [488, 147] on icon at bounding box center [487, 143] width 9 height 9
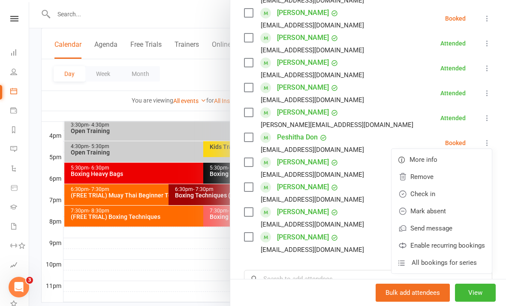
click at [432, 196] on link "Check in" at bounding box center [442, 193] width 100 height 17
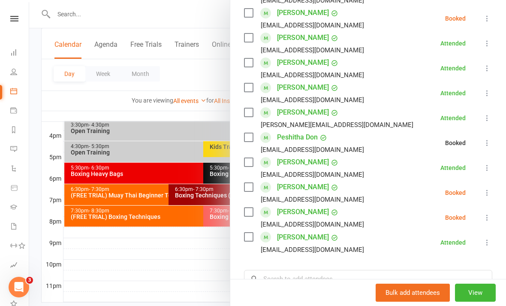
click at [487, 190] on icon at bounding box center [487, 192] width 9 height 9
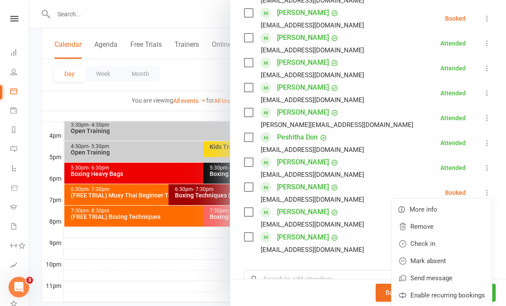
click at [436, 243] on link "Check in" at bounding box center [442, 243] width 100 height 17
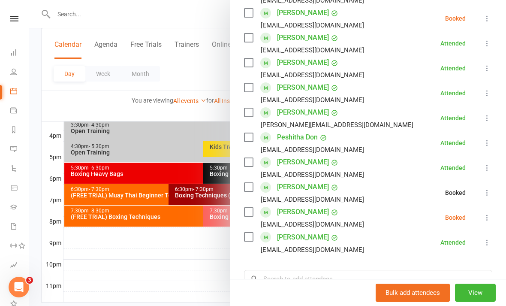
click at [487, 217] on icon at bounding box center [487, 217] width 9 height 9
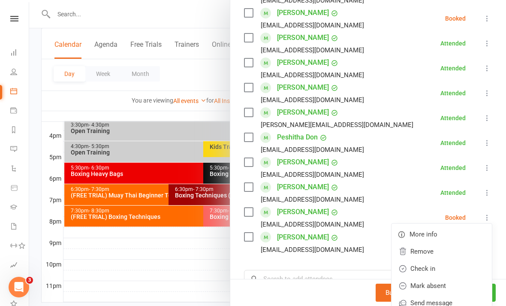
click at [437, 268] on link "Check in" at bounding box center [442, 268] width 100 height 17
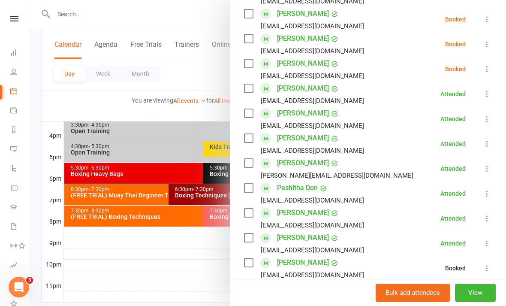
scroll to position [166, 0]
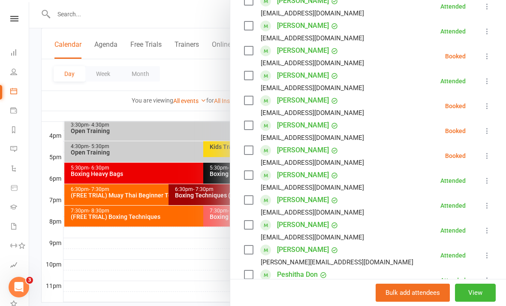
click at [179, 249] on div at bounding box center [267, 153] width 477 height 306
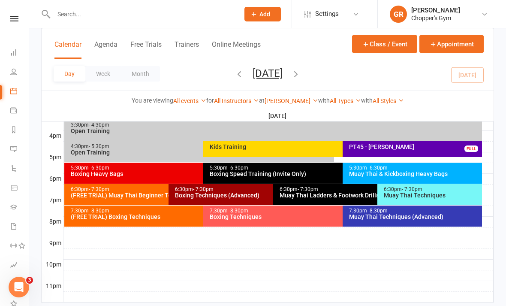
click at [222, 199] on div "6:30pm - 7:30pm Boxing Techniques (Advanced)" at bounding box center [269, 194] width 200 height 21
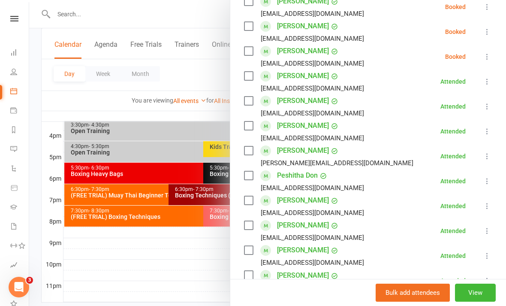
scroll to position [271, 0]
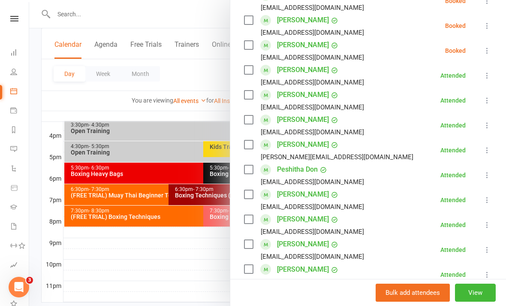
click at [202, 252] on div at bounding box center [267, 153] width 477 height 306
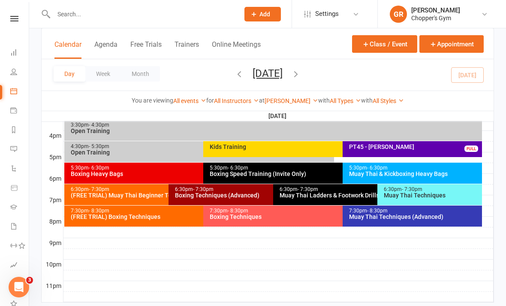
click at [243, 197] on div "Boxing Techniques (Advanced)" at bounding box center [271, 195] width 193 height 6
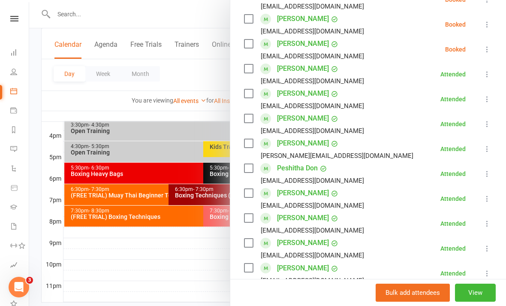
scroll to position [274, 0]
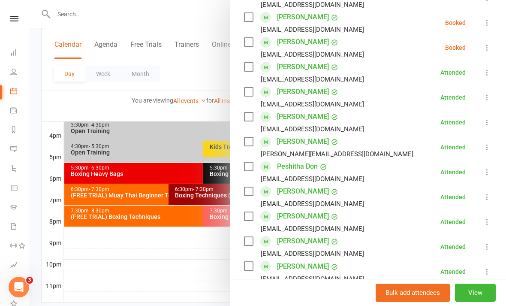
click at [191, 258] on div at bounding box center [267, 153] width 477 height 306
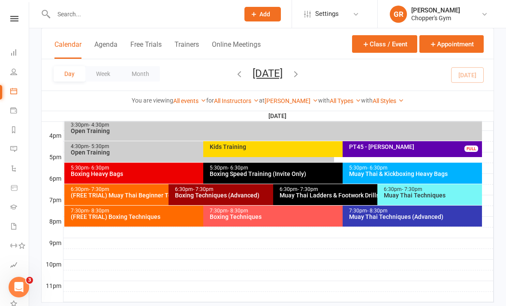
click at [420, 193] on div "Muay Thai Techniques" at bounding box center [432, 195] width 97 height 6
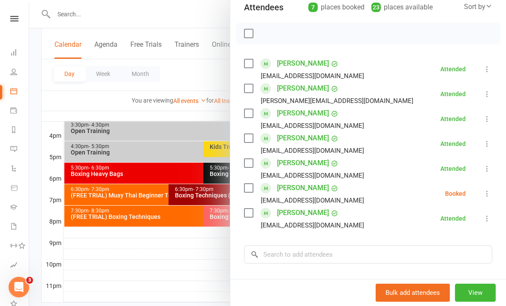
scroll to position [103, 0]
click at [205, 288] on div at bounding box center [267, 153] width 477 height 306
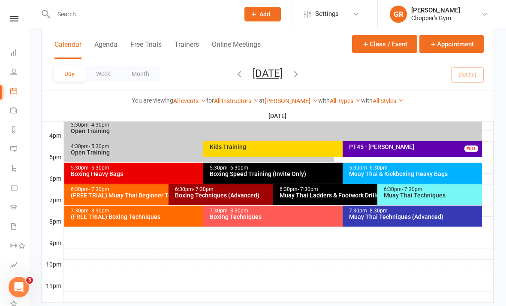
click at [144, 193] on div "(FREE TRIAL) Muay Thai Beginner Technique" at bounding box center [166, 195] width 193 height 6
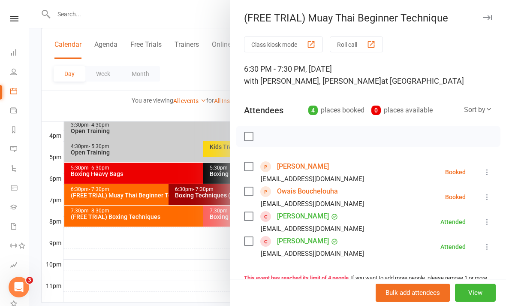
click at [213, 257] on div at bounding box center [267, 153] width 477 height 306
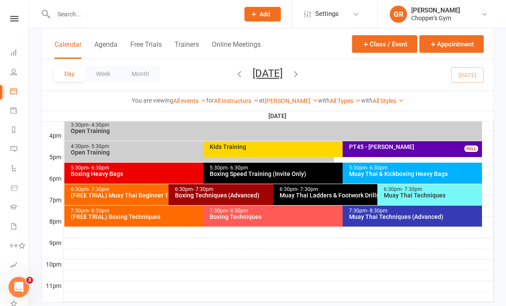
click at [328, 192] on div "Muay Thai Ladders & Footwork Drills (Invite Only)" at bounding box center [375, 195] width 193 height 6
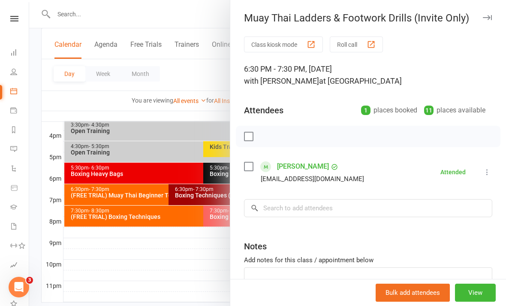
click at [215, 272] on div at bounding box center [267, 153] width 477 height 306
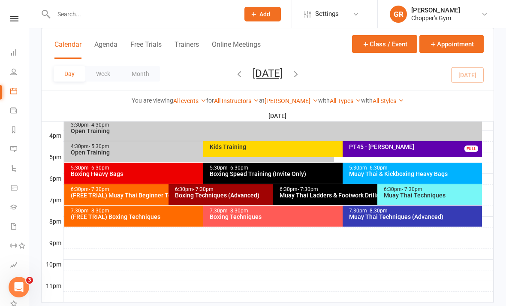
click at [245, 193] on div "Boxing Techniques (Advanced)" at bounding box center [271, 195] width 193 height 6
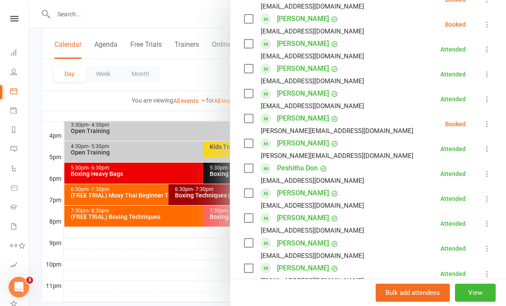
scroll to position [297, 0]
click at [488, 123] on icon at bounding box center [487, 123] width 9 height 9
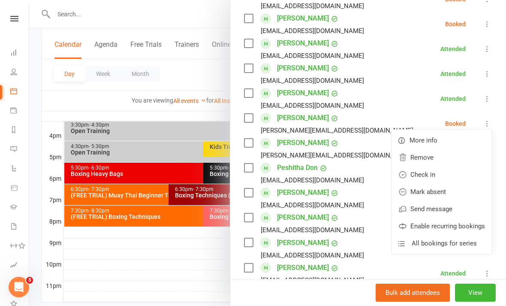
click at [432, 174] on link "Check in" at bounding box center [442, 174] width 100 height 17
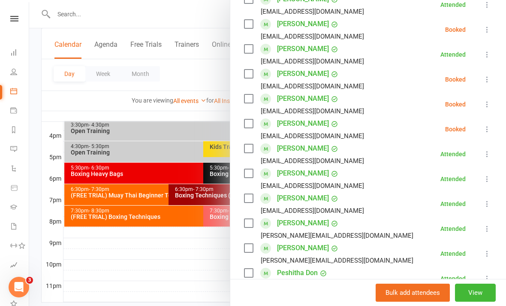
scroll to position [193, 0]
click at [487, 77] on icon at bounding box center [487, 79] width 9 height 9
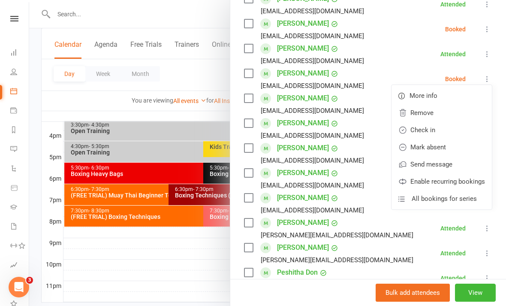
click at [447, 127] on link "Check in" at bounding box center [442, 129] width 100 height 17
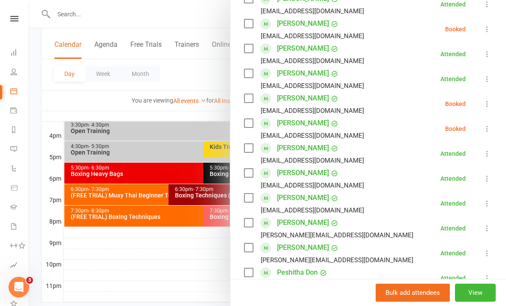
click at [491, 27] on icon at bounding box center [487, 29] width 9 height 9
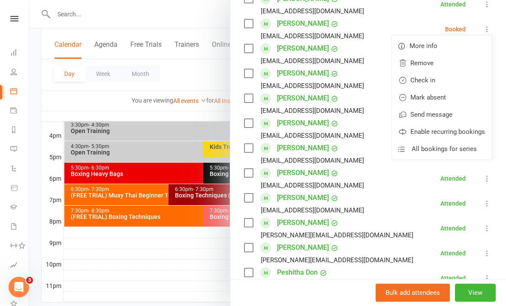
click at [445, 79] on link "Check in" at bounding box center [442, 80] width 100 height 17
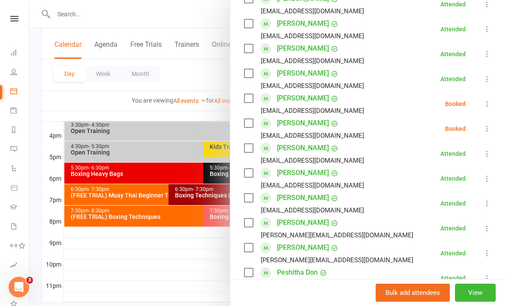
click at [491, 101] on icon at bounding box center [487, 104] width 9 height 9
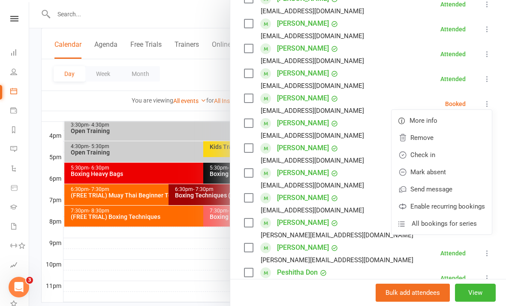
click at [445, 161] on link "Check in" at bounding box center [442, 154] width 100 height 17
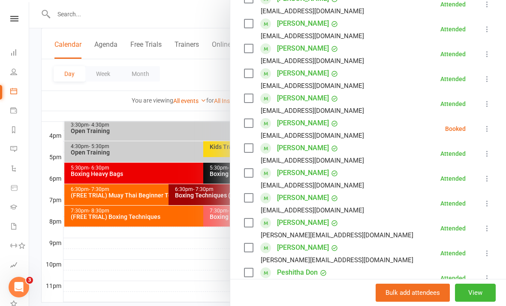
click at [484, 132] on icon at bounding box center [487, 128] width 9 height 9
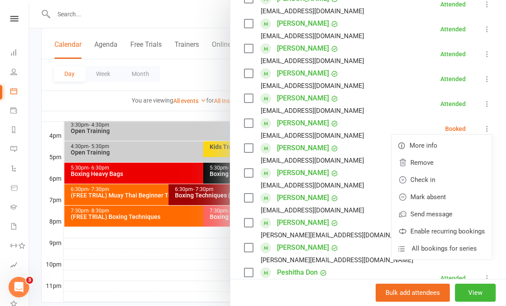
click at [443, 179] on link "Check in" at bounding box center [442, 179] width 100 height 17
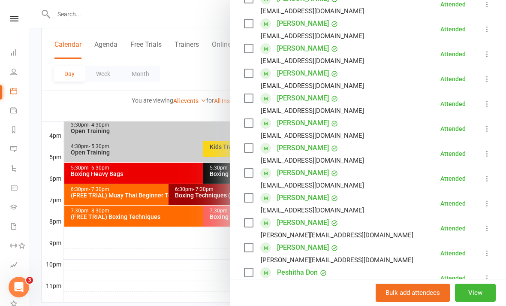
click at [200, 242] on div at bounding box center [267, 153] width 477 height 306
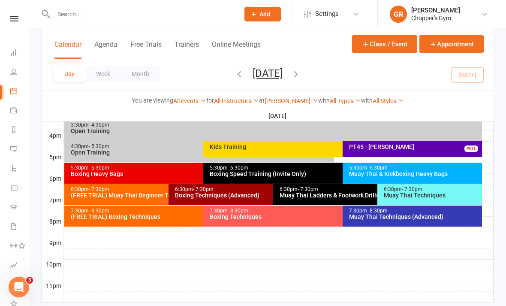
click at [403, 186] on span "- 7:30pm" at bounding box center [412, 189] width 21 height 6
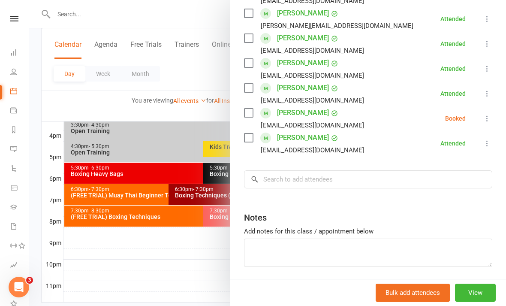
scroll to position [181, 0]
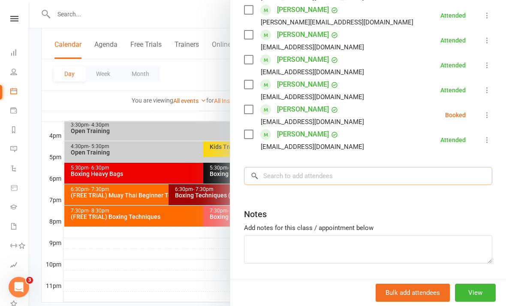
click at [363, 167] on input "search" at bounding box center [368, 176] width 248 height 18
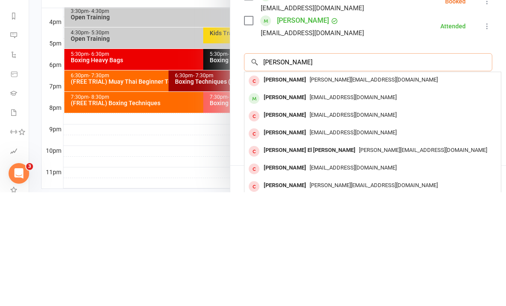
type input "[PERSON_NAME]"
click at [376, 205] on div "[EMAIL_ADDRESS][DOMAIN_NAME]" at bounding box center [373, 211] width 250 height 12
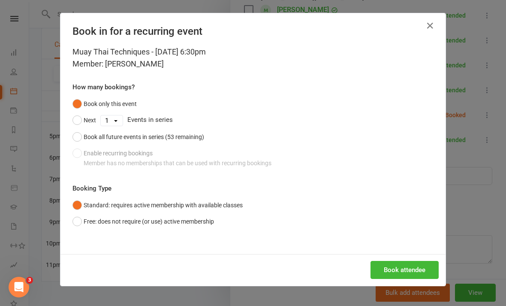
click at [411, 268] on button "Book attendee" at bounding box center [405, 270] width 68 height 18
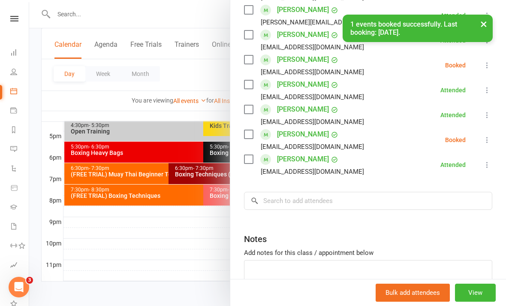
click at [489, 135] on button at bounding box center [487, 140] width 10 height 10
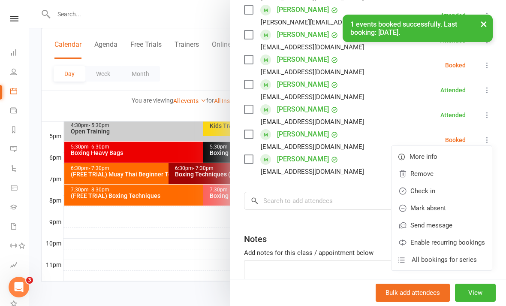
click at [443, 191] on link "Check in" at bounding box center [442, 190] width 100 height 17
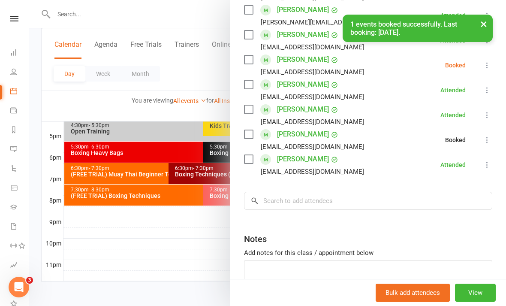
click at [485, 64] on icon at bounding box center [487, 65] width 9 height 9
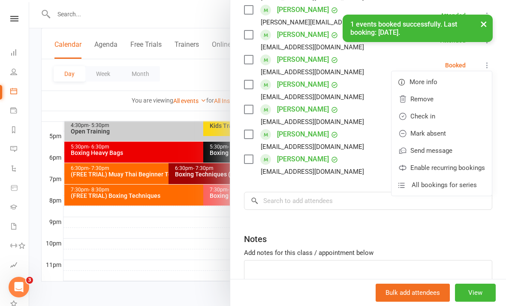
click at [442, 121] on link "Check in" at bounding box center [442, 116] width 100 height 17
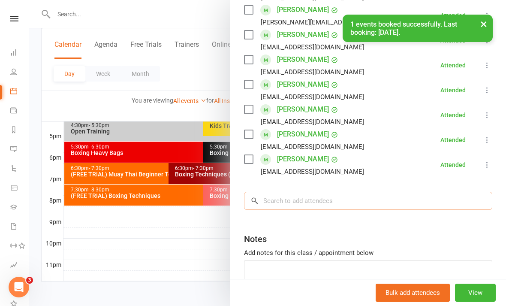
click at [393, 195] on input "search" at bounding box center [368, 201] width 248 height 18
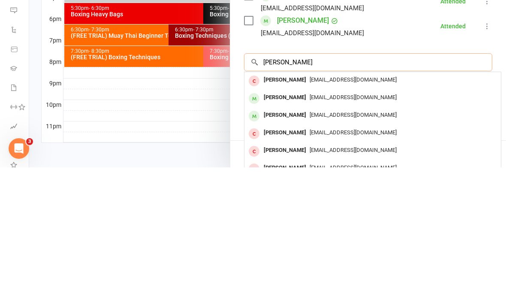
type input "[PERSON_NAME]"
click at [341, 233] on span "[EMAIL_ADDRESS][DOMAIN_NAME]" at bounding box center [353, 236] width 87 height 6
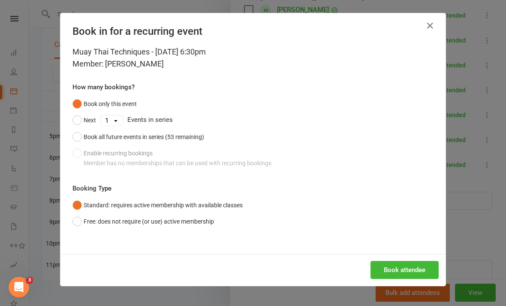
click at [396, 271] on button "Book attendee" at bounding box center [405, 270] width 68 height 18
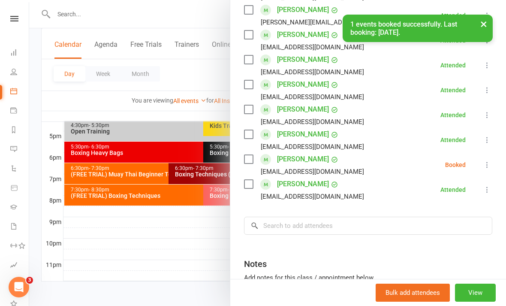
click at [487, 164] on icon at bounding box center [487, 164] width 9 height 9
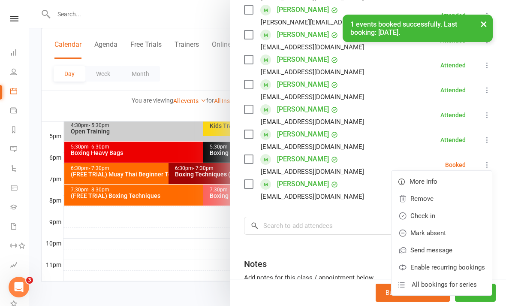
click at [441, 221] on link "Check in" at bounding box center [442, 215] width 100 height 17
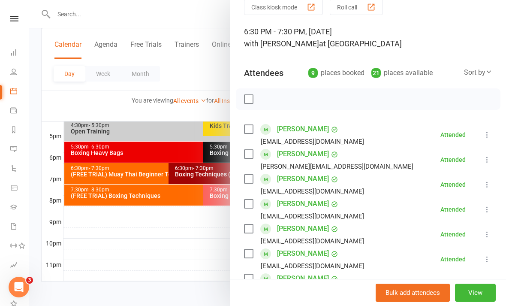
scroll to position [36, 0]
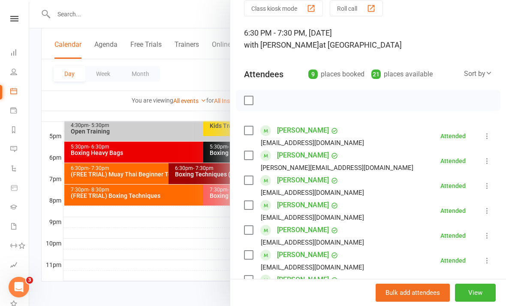
click at [141, 251] on div at bounding box center [267, 153] width 477 height 306
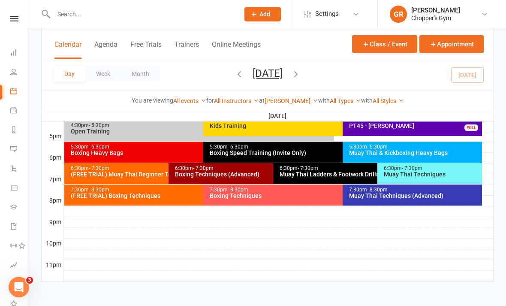
click at [185, 173] on div "6:30pm - 7:30pm Boxing Techniques (Advanced)" at bounding box center [269, 173] width 200 height 21
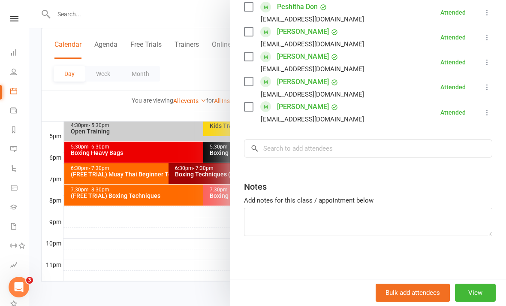
click at [183, 238] on div at bounding box center [267, 153] width 477 height 306
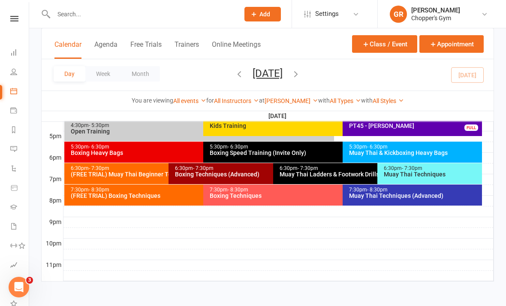
click at [224, 193] on div "Boxing Techniques" at bounding box center [340, 196] width 262 height 6
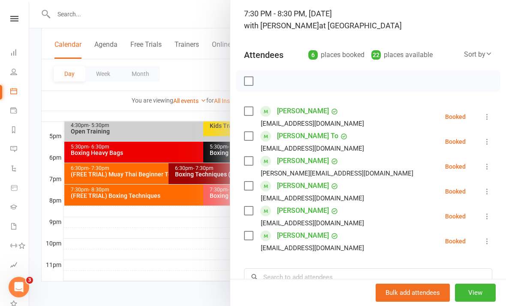
scroll to position [60, 0]
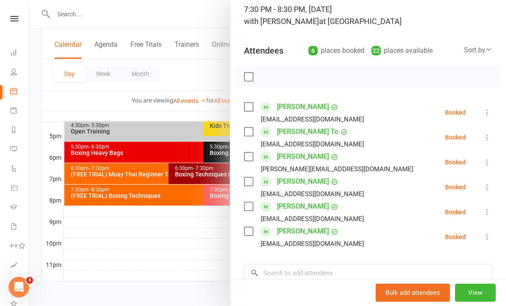
click at [212, 253] on div at bounding box center [267, 153] width 477 height 306
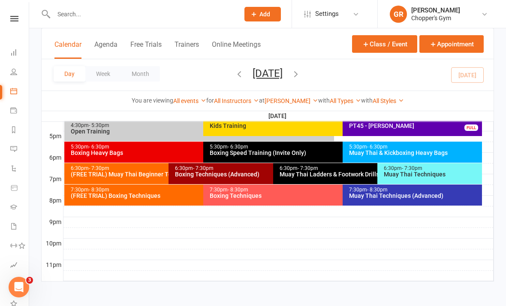
click at [389, 193] on div "Muay Thai Techniques (Advanced)" at bounding box center [415, 196] width 132 height 6
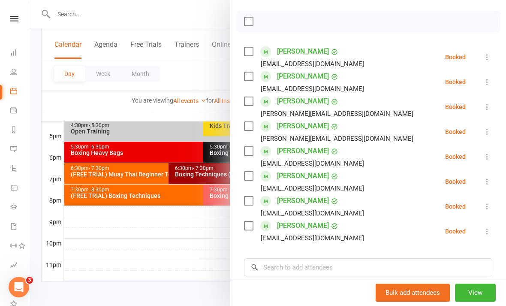
scroll to position [115, 0]
click at [486, 157] on icon at bounding box center [487, 156] width 9 height 9
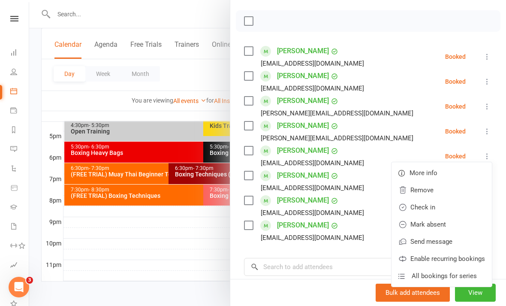
click at [426, 209] on link "Check in" at bounding box center [442, 207] width 100 height 17
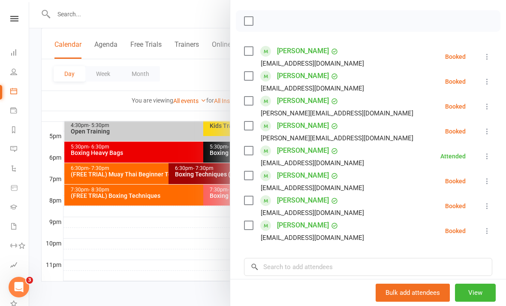
click at [489, 210] on icon at bounding box center [487, 206] width 9 height 9
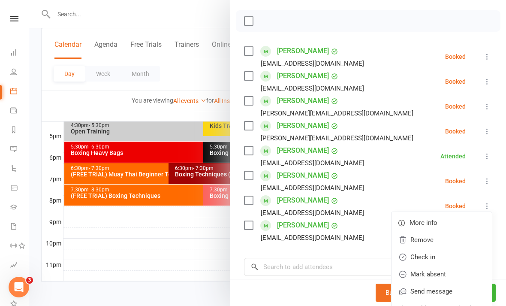
click at [442, 255] on link "Check in" at bounding box center [442, 256] width 100 height 17
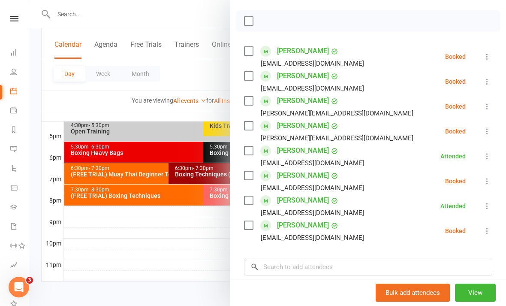
click at [489, 108] on icon at bounding box center [487, 106] width 9 height 9
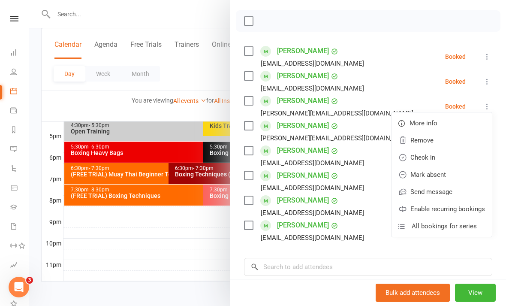
click at [450, 156] on link "Check in" at bounding box center [442, 157] width 100 height 17
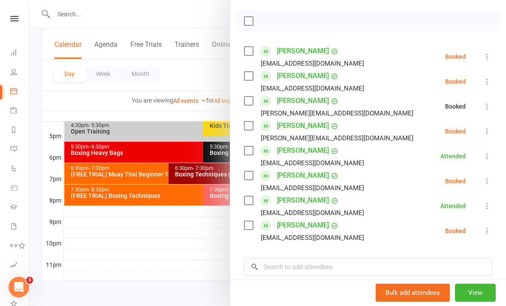
click at [138, 256] on div at bounding box center [267, 153] width 477 height 306
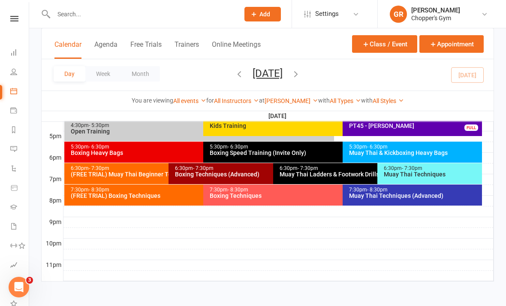
click at [124, 193] on div "(FREE TRIAL) Boxing Techniques" at bounding box center [201, 196] width 262 height 6
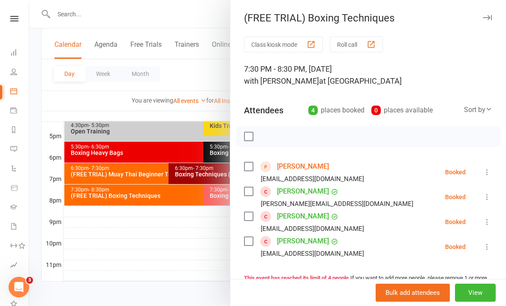
click at [139, 252] on div at bounding box center [267, 153] width 477 height 306
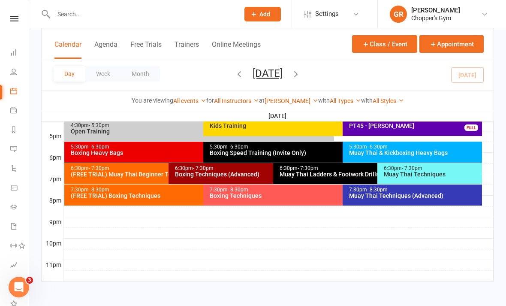
click at [103, 171] on div "(FREE TRIAL) Muay Thai Beginner Technique" at bounding box center [166, 174] width 193 height 6
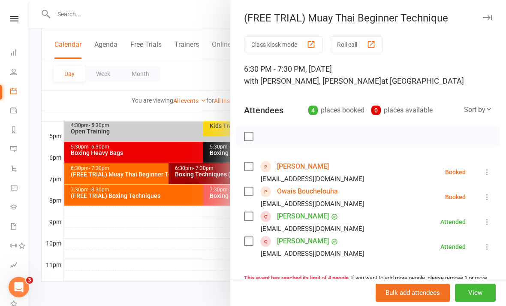
click at [489, 169] on icon at bounding box center [487, 172] width 9 height 9
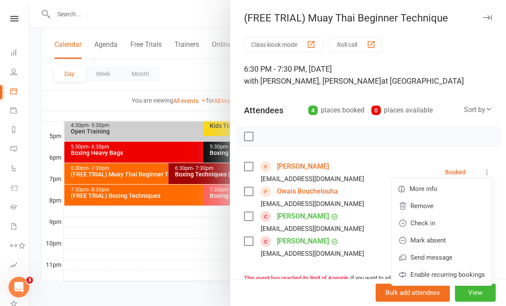
click at [447, 207] on link "Remove" at bounding box center [442, 205] width 100 height 17
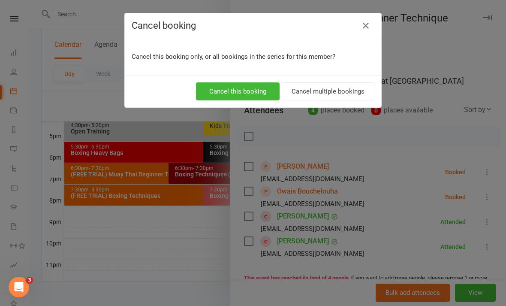
click at [209, 89] on button "Cancel this booking" at bounding box center [238, 91] width 84 height 18
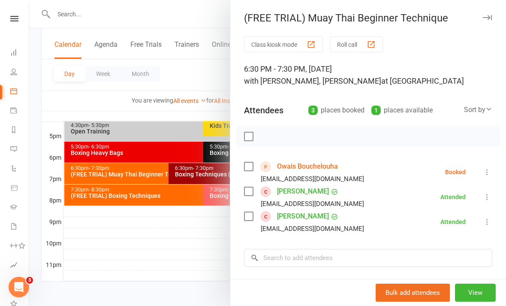
click at [487, 171] on icon at bounding box center [487, 172] width 9 height 9
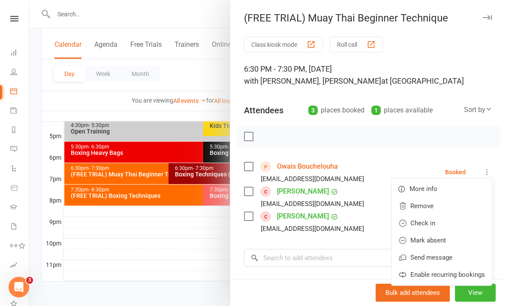
click at [442, 207] on link "Remove" at bounding box center [442, 205] width 100 height 17
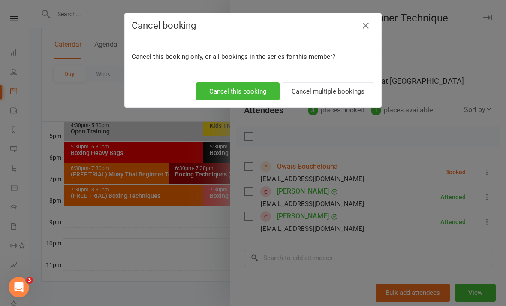
click at [222, 98] on button "Cancel this booking" at bounding box center [238, 91] width 84 height 18
